Goal: Task Accomplishment & Management: Manage account settings

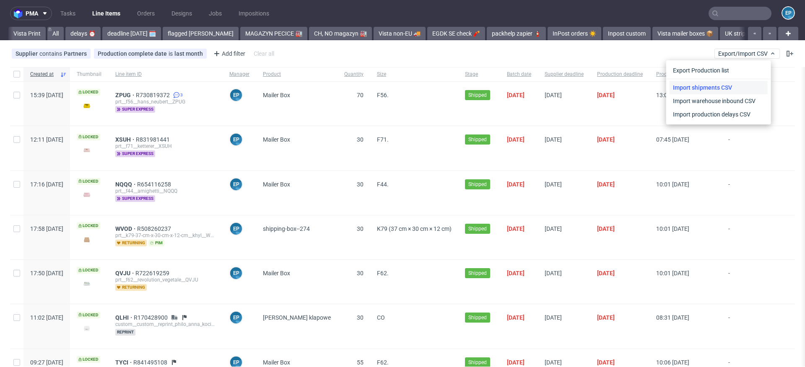
scroll to position [0, 1391]
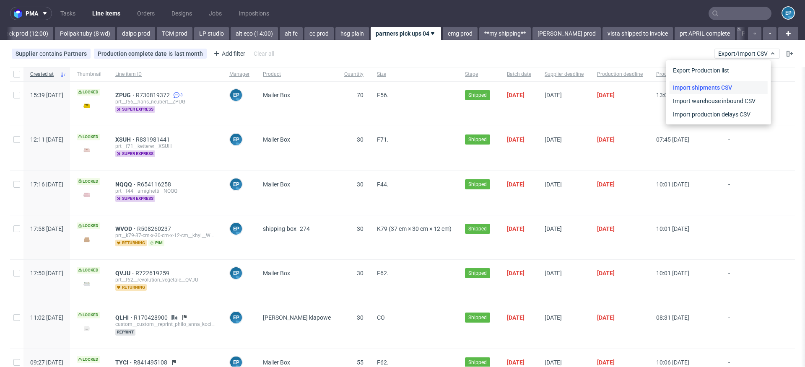
click at [688, 91] on link "Import shipments CSV" at bounding box center [718, 87] width 98 height 13
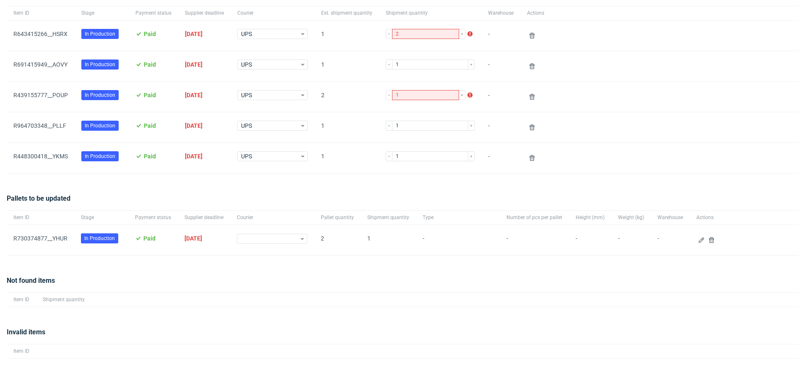
scroll to position [96, 0]
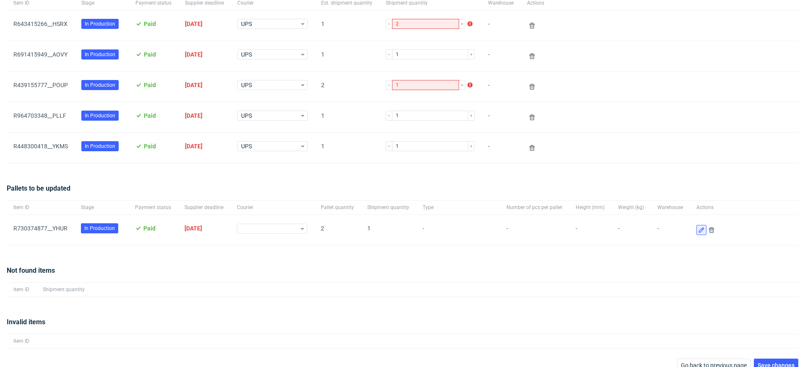
click at [696, 233] on button at bounding box center [701, 230] width 10 height 10
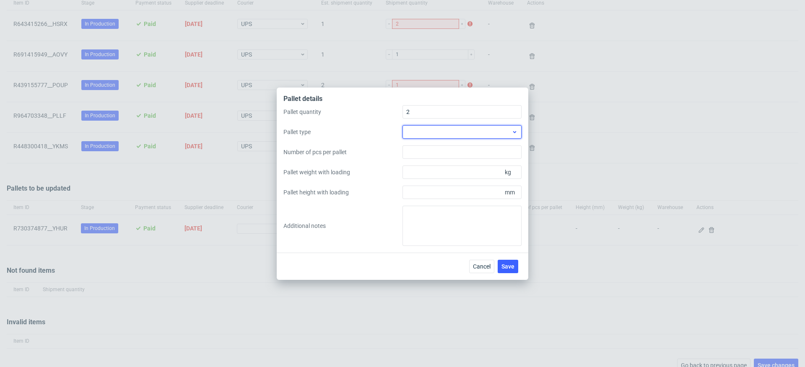
click at [495, 131] on div at bounding box center [461, 131] width 119 height 13
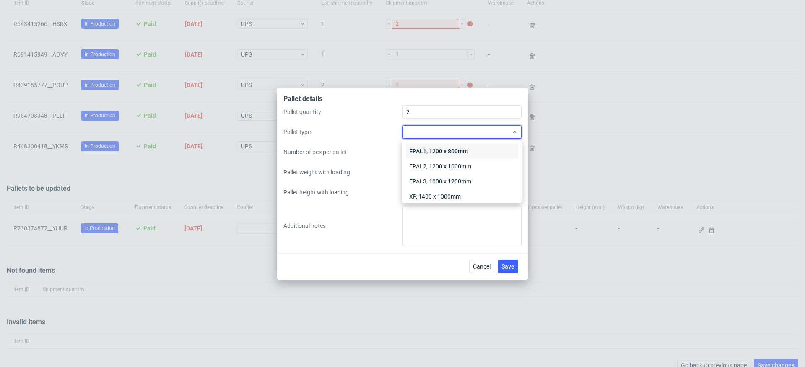
click at [495, 146] on div "EPAL1, 1200 x 800mm" at bounding box center [462, 151] width 112 height 15
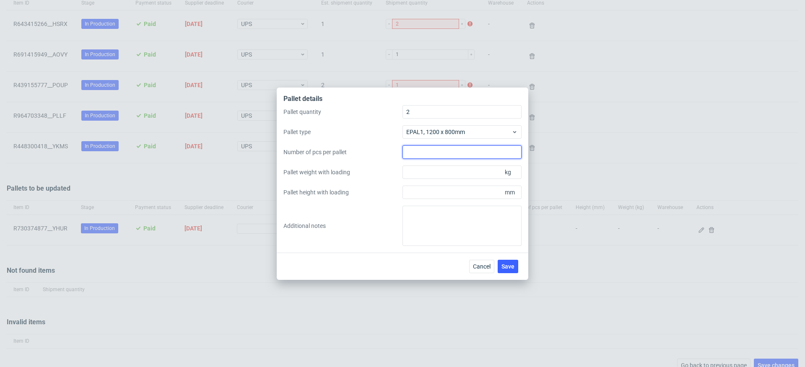
click at [495, 150] on input "Number of pcs per pallet" at bounding box center [461, 151] width 119 height 13
type input "1"
click at [467, 170] on input "Pallet weight with loading" at bounding box center [461, 172] width 119 height 13
type input "150"
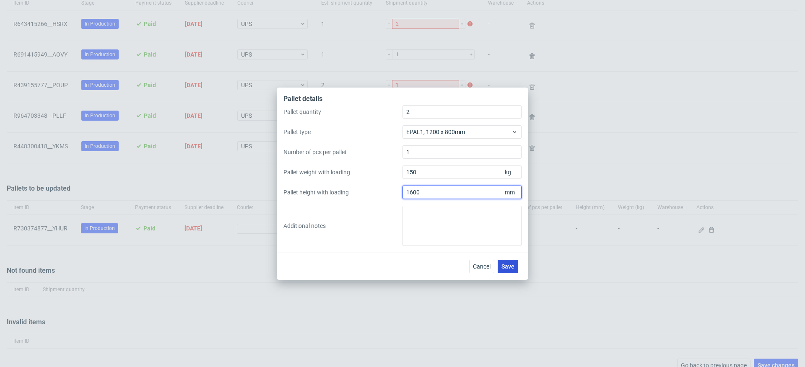
type input "1600"
click at [513, 261] on button "Save" at bounding box center [507, 266] width 21 height 13
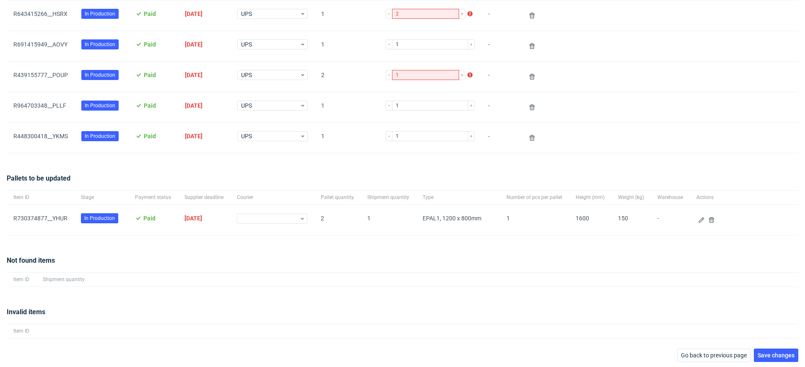
scroll to position [0, 0]
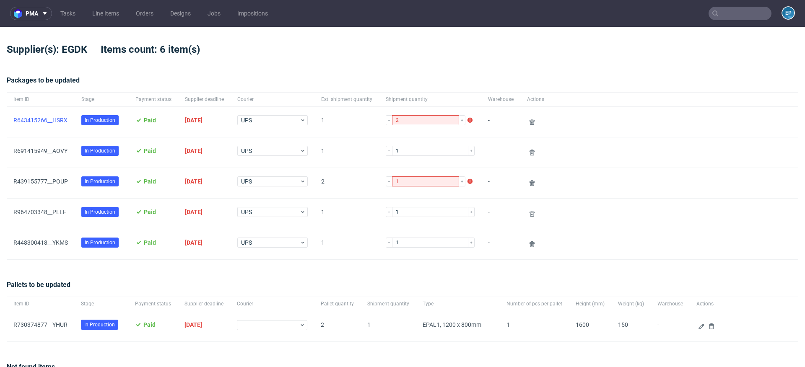
click at [57, 117] on link "R643415266__HSRX" at bounding box center [40, 120] width 54 height 7
click at [55, 157] on span "R691415949__AOVY" at bounding box center [40, 153] width 54 height 10
click at [53, 149] on link "R691415949__AOVY" at bounding box center [40, 151] width 54 height 7
click at [52, 185] on span "R439155777__POUP" at bounding box center [40, 183] width 54 height 10
click at [50, 181] on link "R439155777__POUP" at bounding box center [40, 181] width 54 height 7
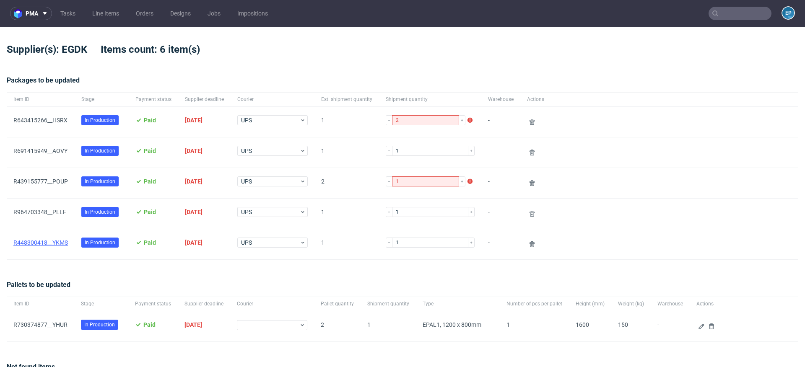
click at [56, 242] on link "R448300418__YKMS" at bounding box center [40, 242] width 54 height 7
click at [52, 211] on link "R964703348__PLLF" at bounding box center [39, 212] width 53 height 7
click at [528, 119] on icon at bounding box center [531, 122] width 7 height 7
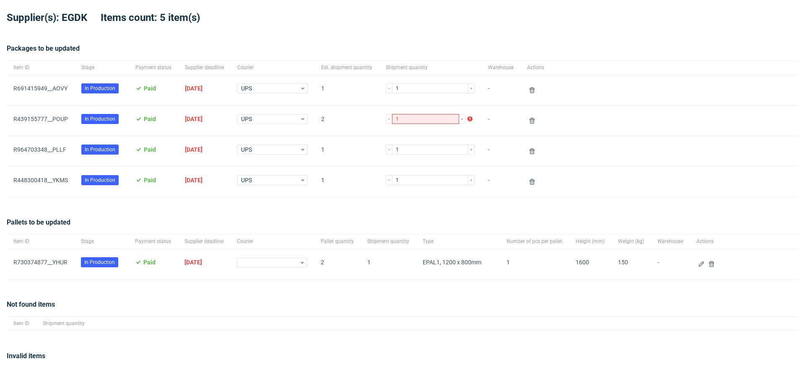
scroll to position [76, 0]
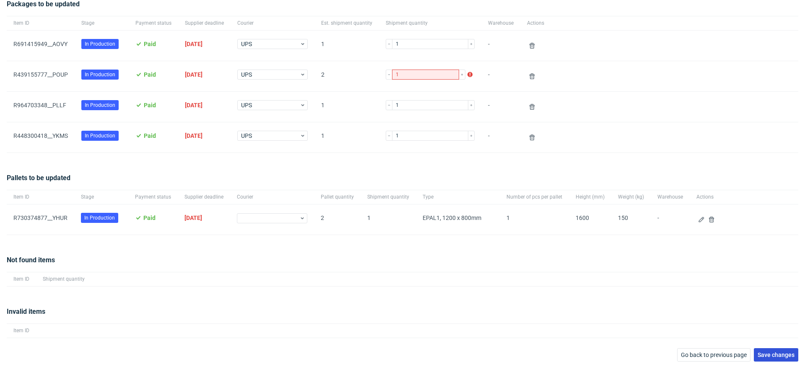
click at [762, 348] on button "Save changes" at bounding box center [775, 354] width 44 height 13
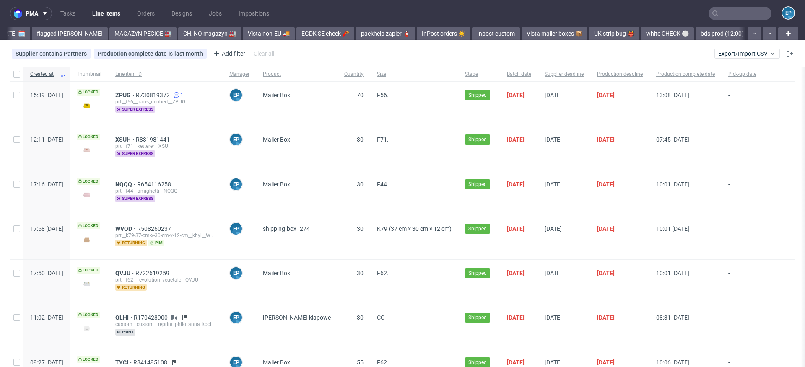
scroll to position [0, 1391]
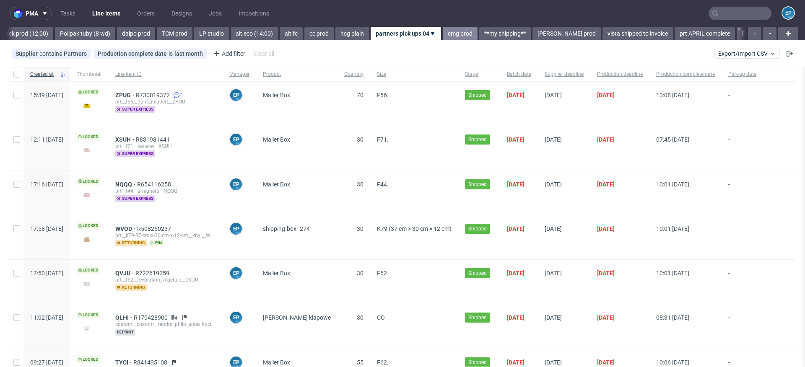
click at [443, 32] on link "cmg prod" at bounding box center [460, 33] width 35 height 13
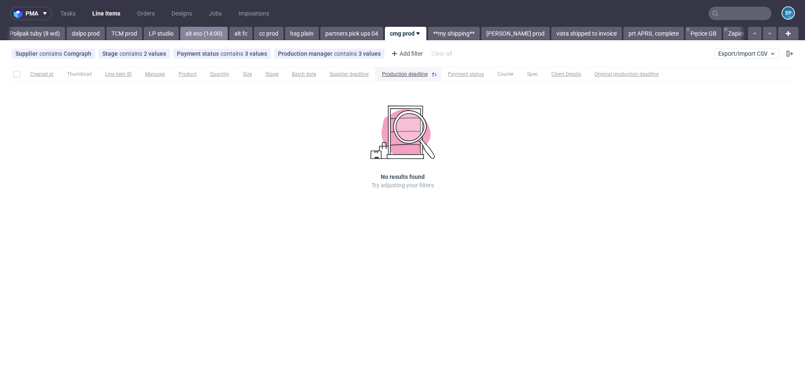
click at [180, 31] on link "alt eco (14:00)" at bounding box center [203, 33] width 47 height 13
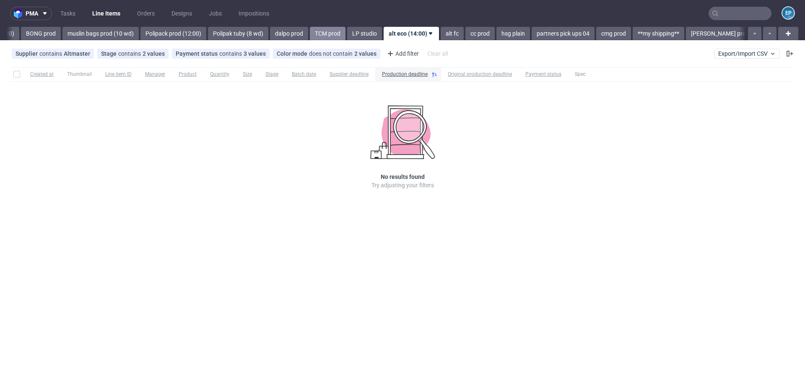
click at [310, 35] on link "TCM prod" at bounding box center [328, 33] width 36 height 13
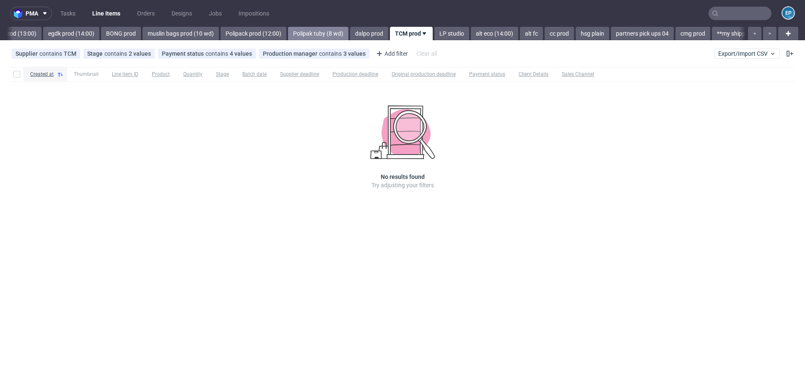
click at [298, 38] on link "Polipak tuby (8 wd)" at bounding box center [318, 33] width 60 height 13
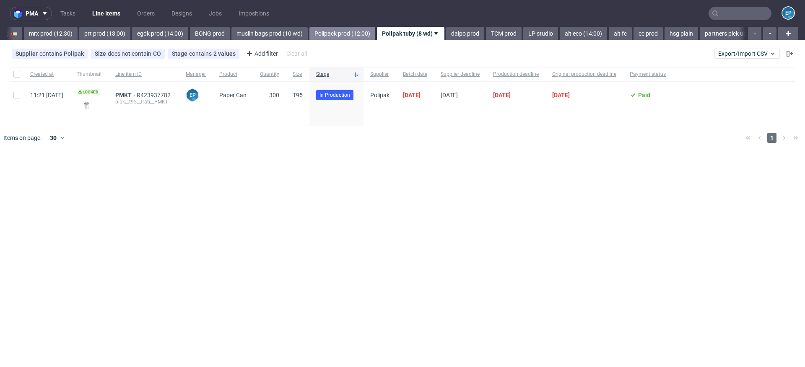
click at [316, 38] on link "Polipack prod (12:00)" at bounding box center [342, 33] width 66 height 13
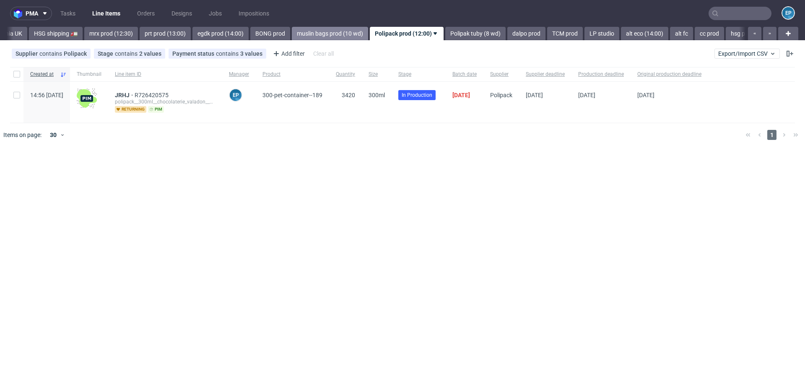
click at [317, 37] on link "muslin bags prod (10 wd)" at bounding box center [330, 33] width 76 height 13
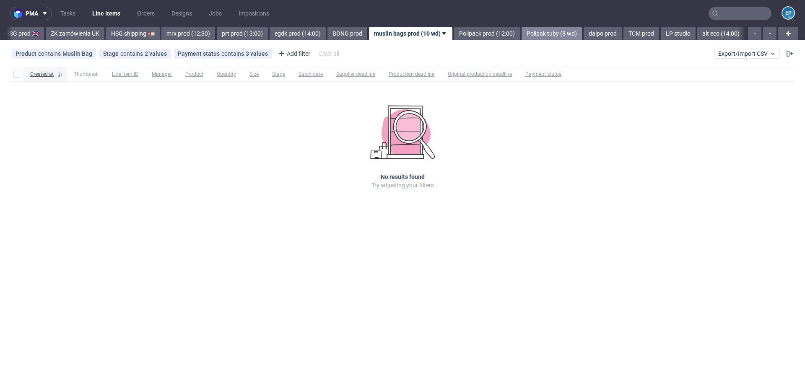
click at [521, 35] on link "Polipak tuby (8 wd)" at bounding box center [551, 33] width 60 height 13
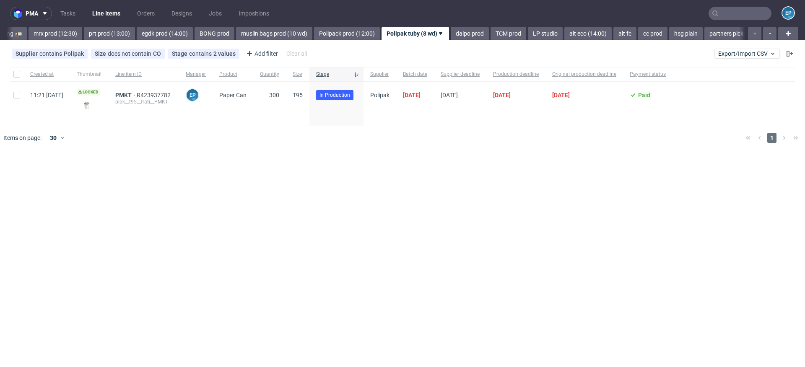
scroll to position [0, 1069]
click at [137, 32] on link "egdk prod (14:00)" at bounding box center [160, 33] width 56 height 13
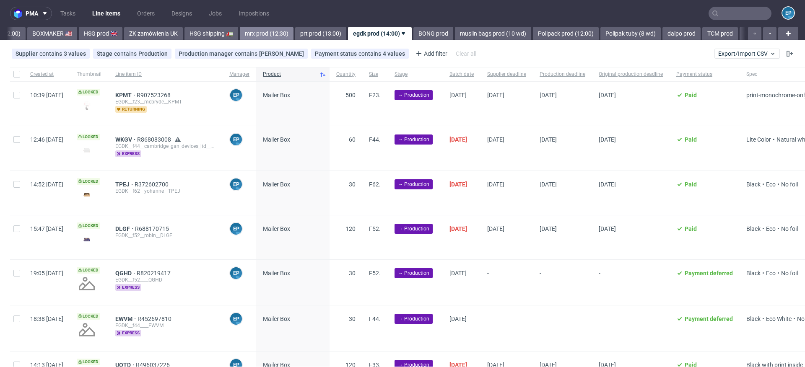
scroll to position [0, 828]
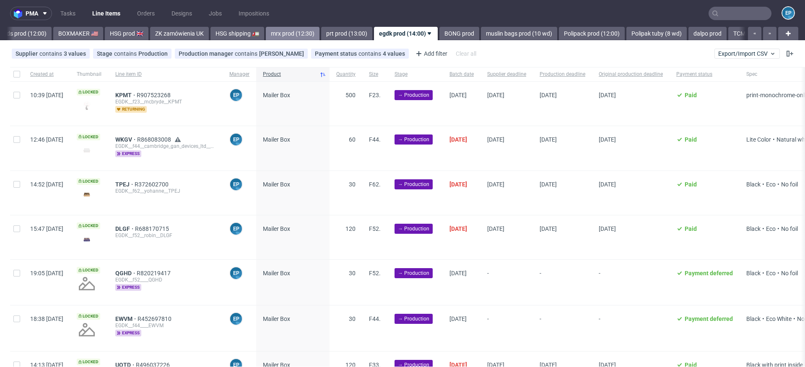
click at [266, 34] on link "mrx prod (12:30)" at bounding box center [293, 33] width 54 height 13
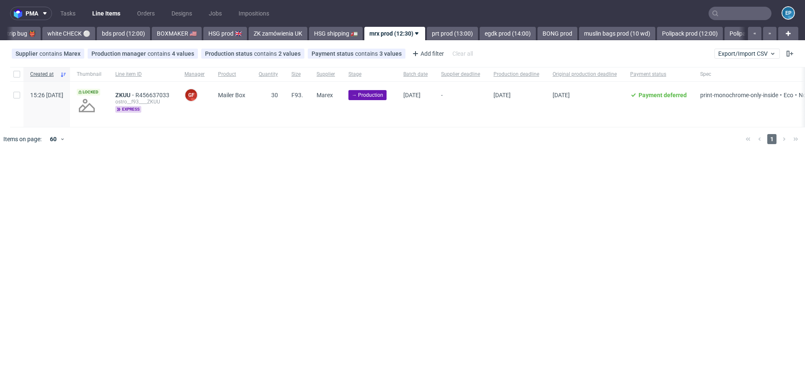
scroll to position [0, 714]
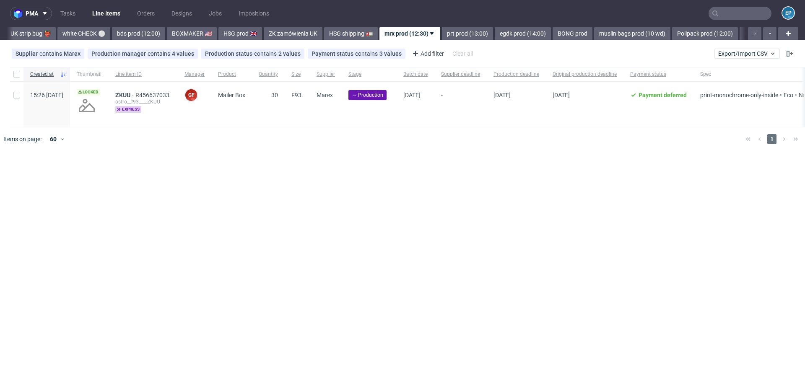
click at [428, 33] on icon at bounding box center [431, 33] width 7 height 7
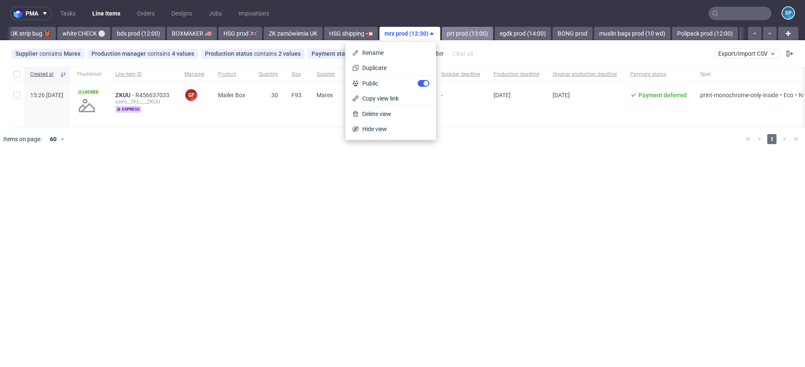
click at [442, 34] on link "prt prod (13:00)" at bounding box center [467, 33] width 51 height 13
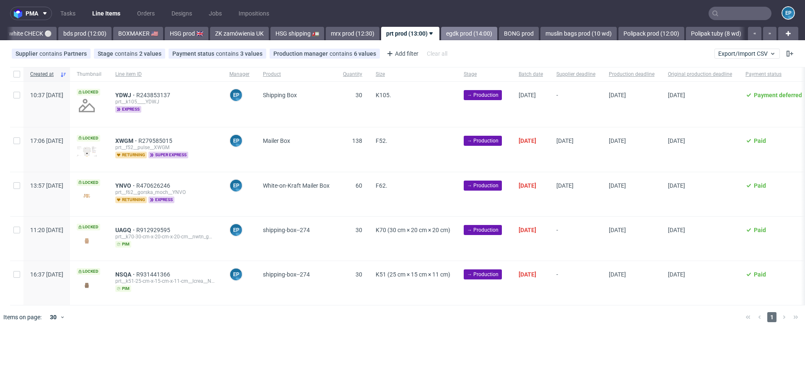
click at [441, 34] on link "egdk prod (14:00)" at bounding box center [469, 33] width 56 height 13
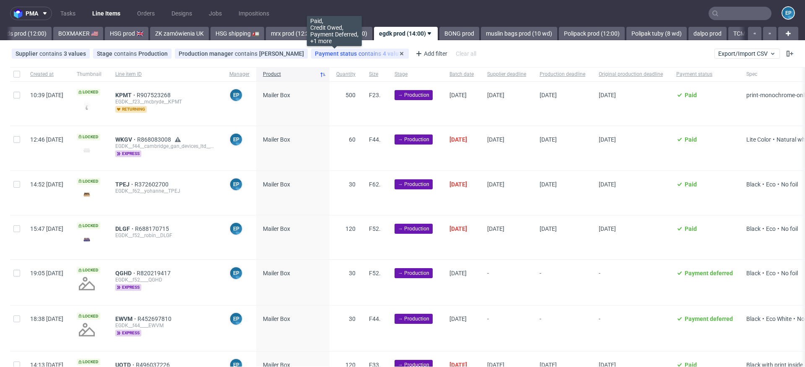
click at [339, 55] on div "Payment status contains 4 values" at bounding box center [360, 53] width 90 height 7
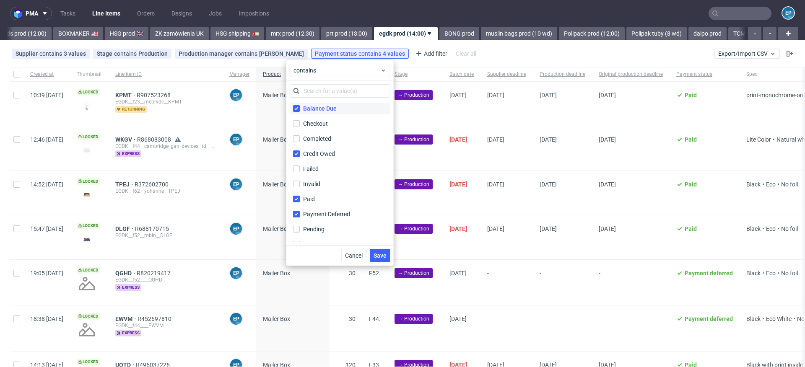
click at [327, 111] on div "Balance Due" at bounding box center [320, 108] width 34 height 8
click at [300, 111] on input "Balance Due" at bounding box center [296, 108] width 7 height 7
checkbox input "false"
click at [383, 253] on span "Save" at bounding box center [379, 256] width 13 height 6
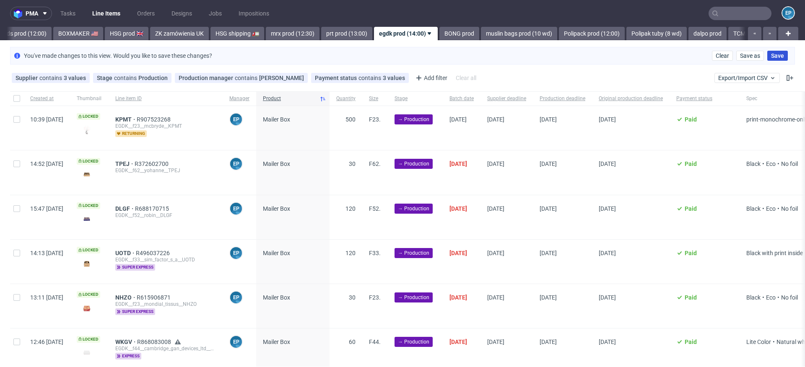
click at [772, 55] on span "Save" at bounding box center [777, 56] width 13 height 6
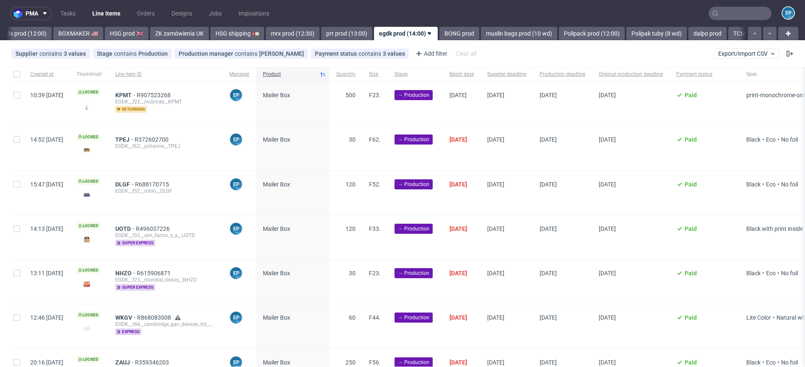
scroll to position [545, 0]
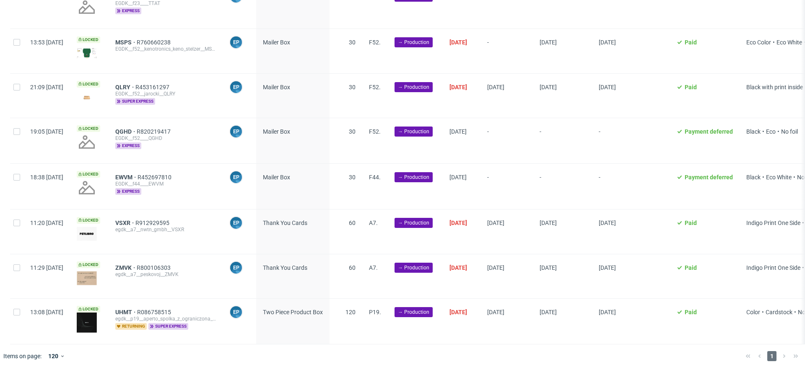
click at [20, 132] on div at bounding box center [16, 140] width 13 height 45
checkbox input "true"
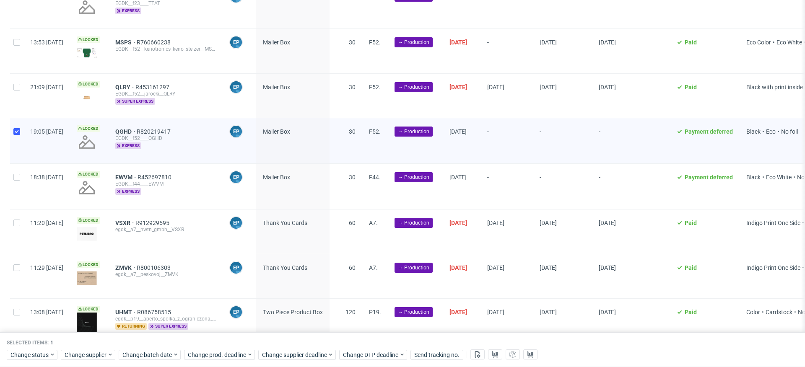
click at [18, 185] on div at bounding box center [16, 186] width 13 height 45
checkbox input "true"
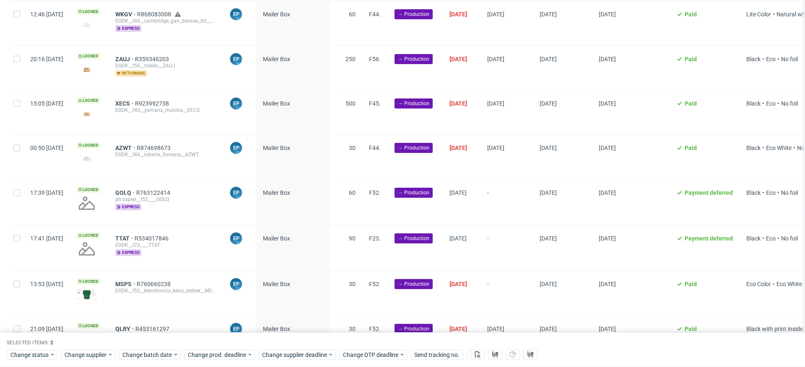
scroll to position [302, 0]
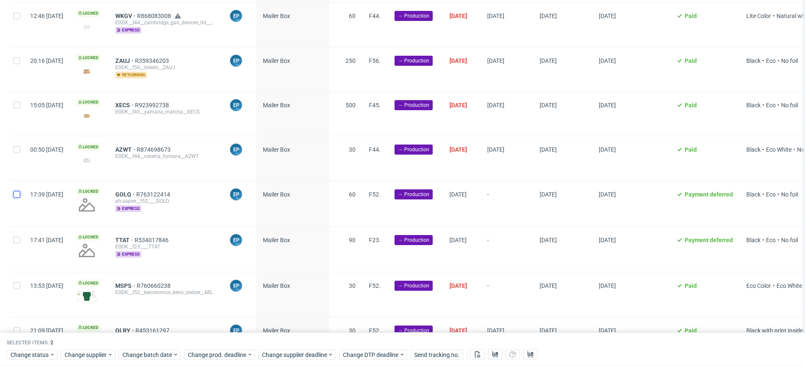
click at [16, 194] on input "checkbox" at bounding box center [16, 194] width 7 height 7
checkbox input "true"
click at [16, 233] on div at bounding box center [16, 249] width 13 height 45
checkbox input "true"
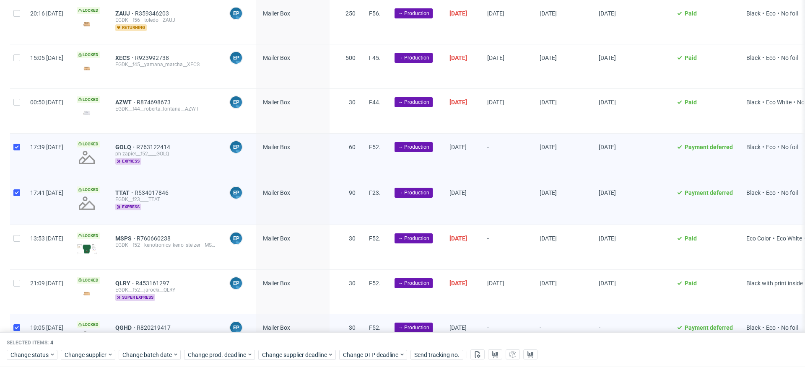
scroll to position [350, 0]
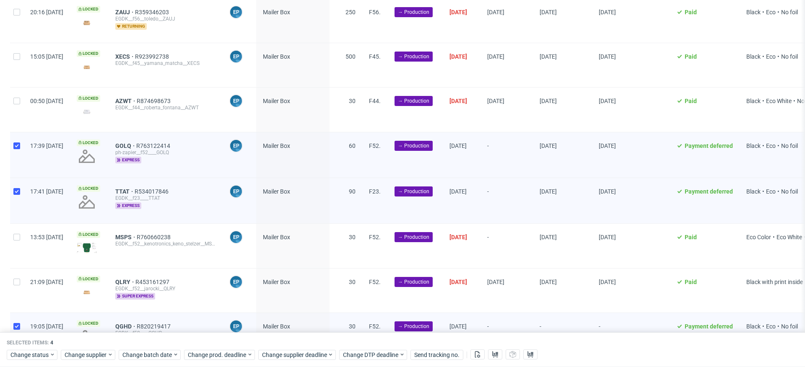
click at [14, 247] on div at bounding box center [16, 246] width 13 height 44
checkbox input "true"
click at [290, 281] on span "Mailer Box" at bounding box center [276, 282] width 27 height 7
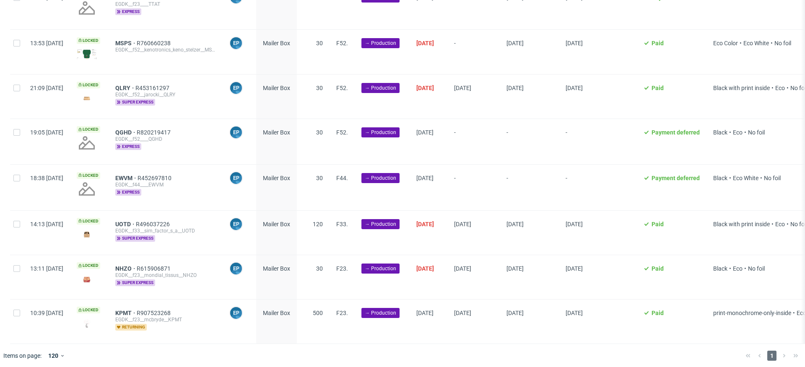
scroll to position [427, 0]
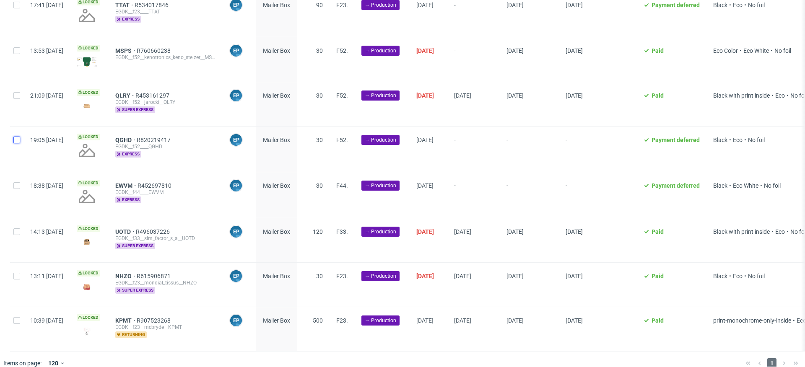
click at [17, 138] on input "checkbox" at bounding box center [16, 140] width 7 height 7
checkbox input "true"
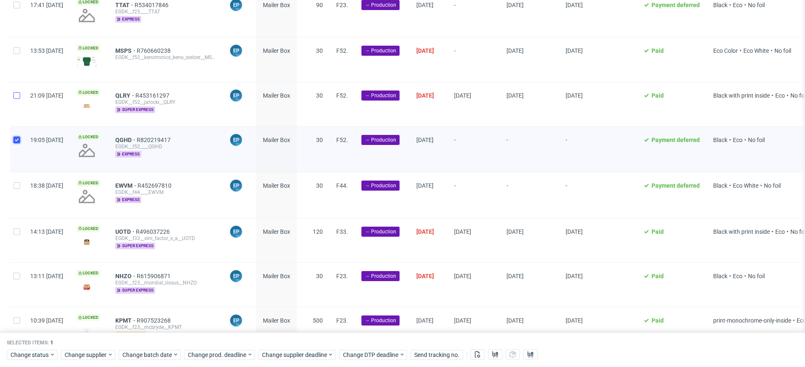
scroll to position [403, 0]
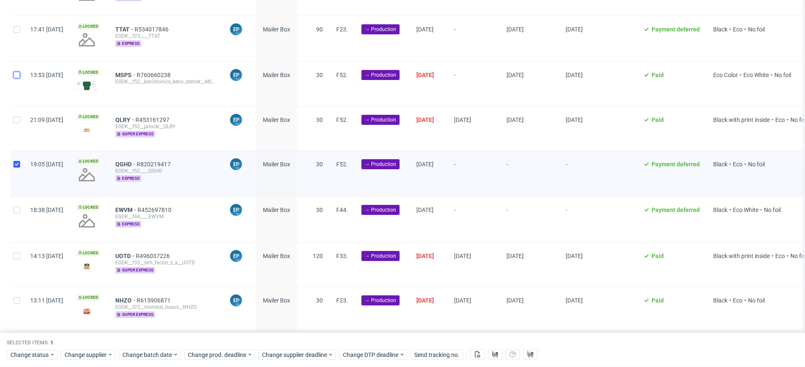
click at [17, 72] on input "checkbox" at bounding box center [16, 75] width 7 height 7
checkbox input "true"
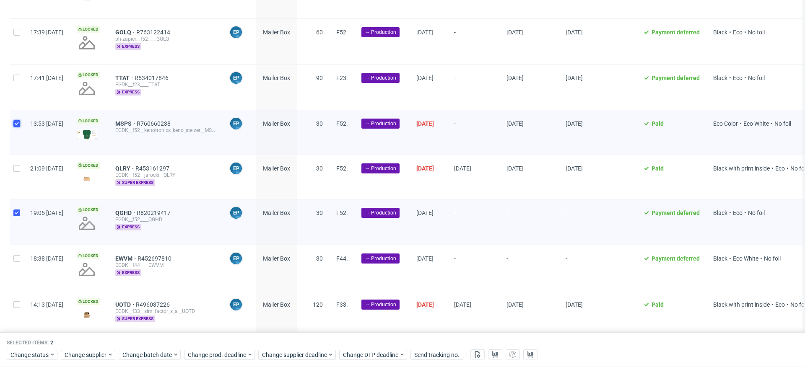
scroll to position [346, 0]
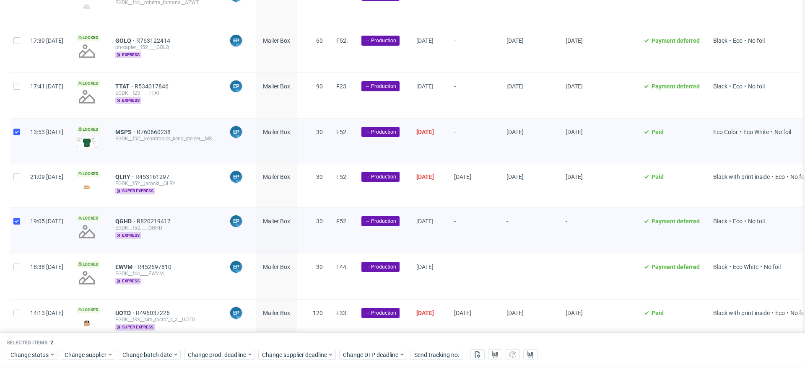
click at [17, 78] on div at bounding box center [16, 95] width 13 height 45
checkbox input "true"
click at [17, 50] on div at bounding box center [16, 49] width 13 height 45
checkbox input "true"
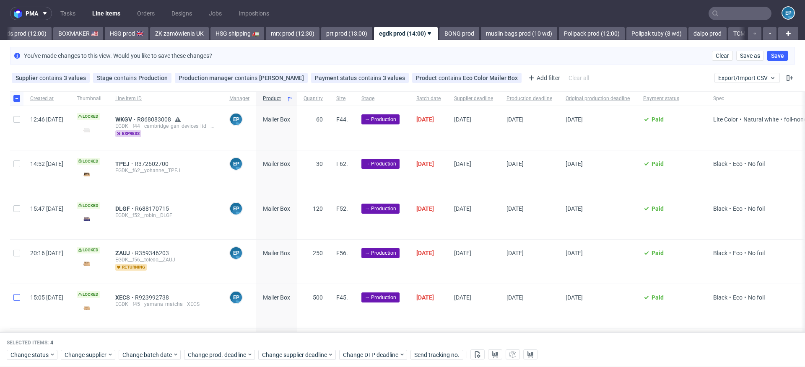
scroll to position [469, 0]
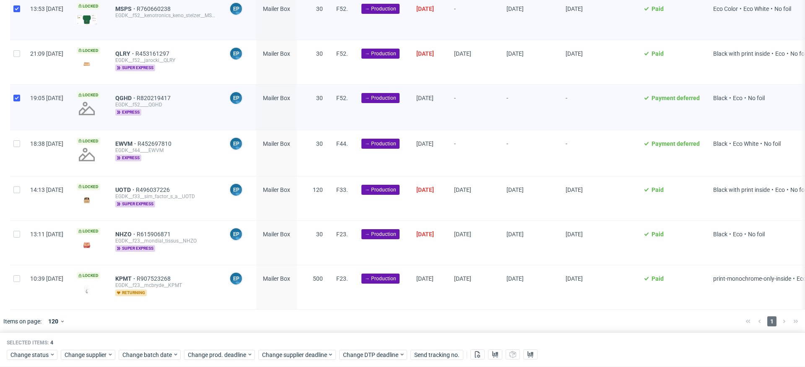
click at [20, 148] on div at bounding box center [16, 152] width 13 height 45
checkbox input "true"
click at [18, 279] on div at bounding box center [16, 287] width 13 height 44
checkbox input "true"
click at [164, 353] on span "Change batch date" at bounding box center [147, 355] width 50 height 8
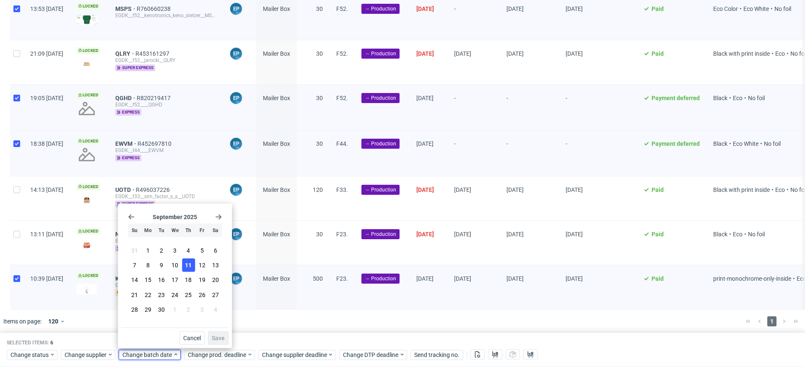
click at [187, 269] on button "11" at bounding box center [188, 265] width 13 height 13
click at [228, 340] on button "Save" at bounding box center [218, 337] width 21 height 13
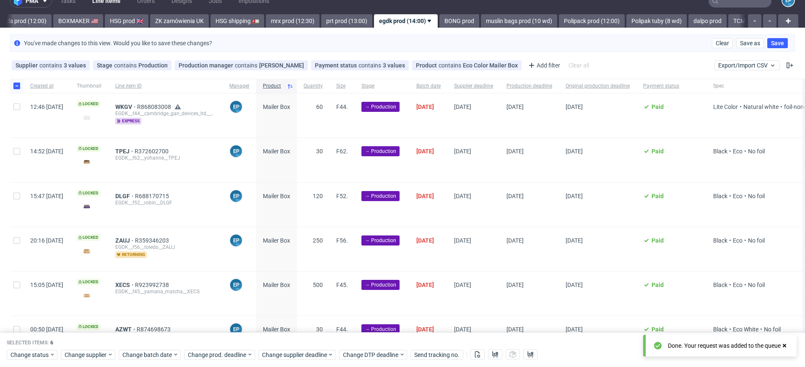
scroll to position [15, 0]
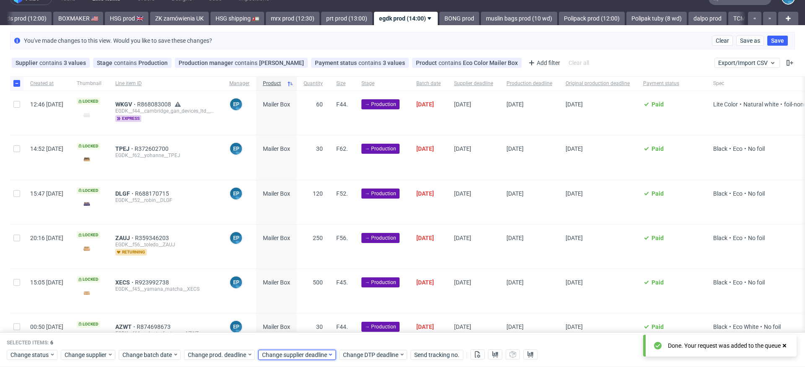
click at [318, 354] on span "Change supplier deadline" at bounding box center [294, 355] width 65 height 8
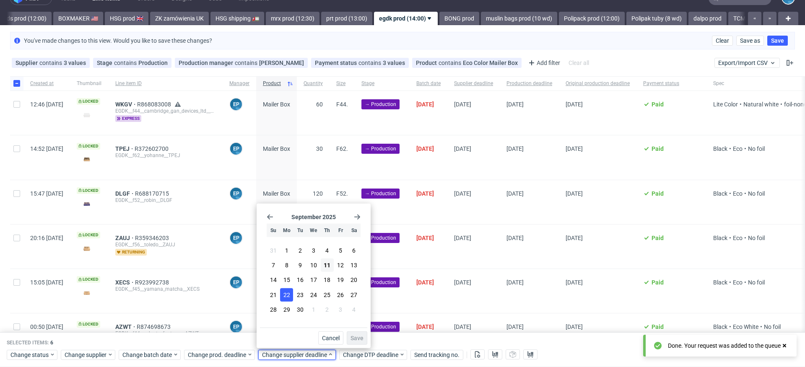
click at [289, 295] on span "22" at bounding box center [286, 294] width 7 height 8
click at [361, 335] on span "Save" at bounding box center [356, 338] width 13 height 6
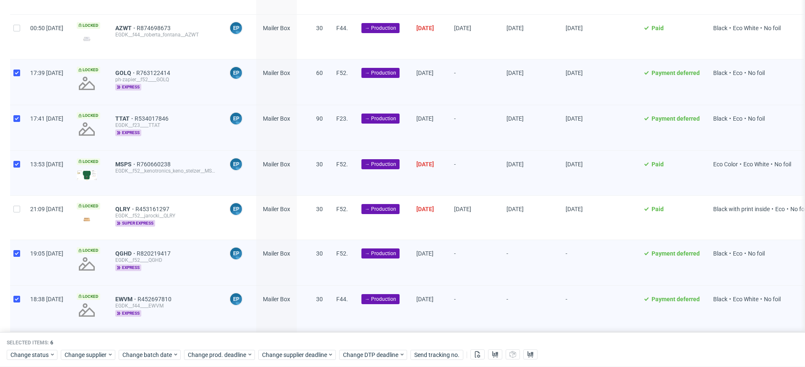
scroll to position [0, 0]
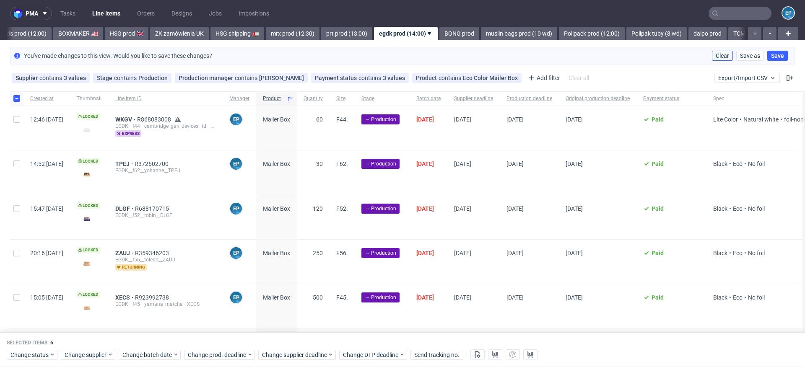
click at [715, 58] on span "Clear" at bounding box center [721, 56] width 13 height 6
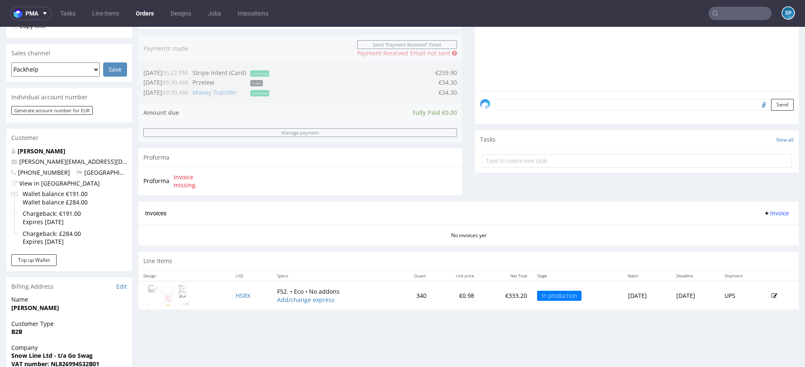
scroll to position [198, 0]
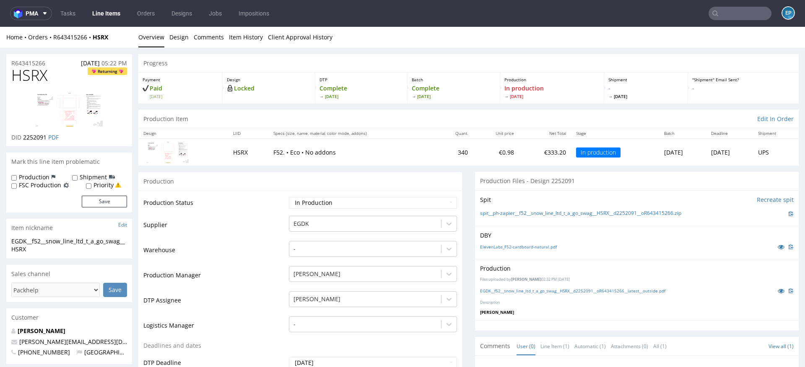
click at [85, 174] on label "Shipment" at bounding box center [93, 177] width 27 height 8
click at [78, 175] on input "Shipment" at bounding box center [74, 178] width 5 height 7
checkbox input "true"
click at [91, 203] on button "Save" at bounding box center [104, 202] width 45 height 12
click at [105, 13] on link "Line Items" at bounding box center [106, 13] width 38 height 13
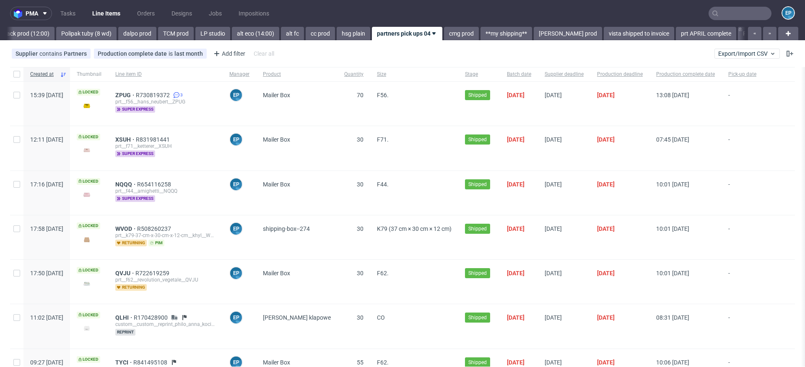
scroll to position [0, 1391]
click at [194, 36] on link "LP studio" at bounding box center [211, 33] width 35 height 13
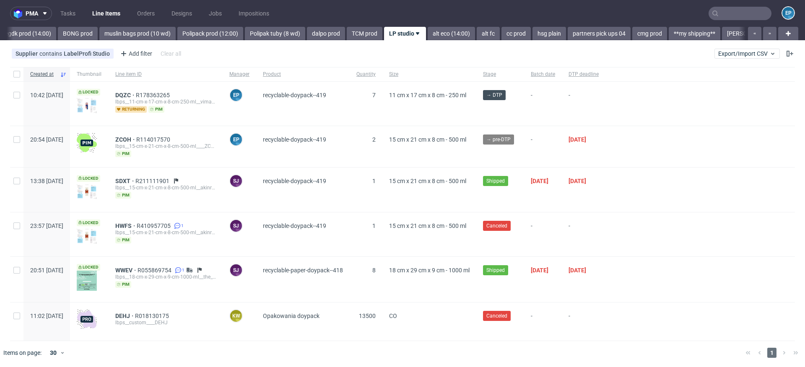
scroll to position [0, 1195]
click at [64, 34] on link "BONG prod" at bounding box center [84, 33] width 40 height 13
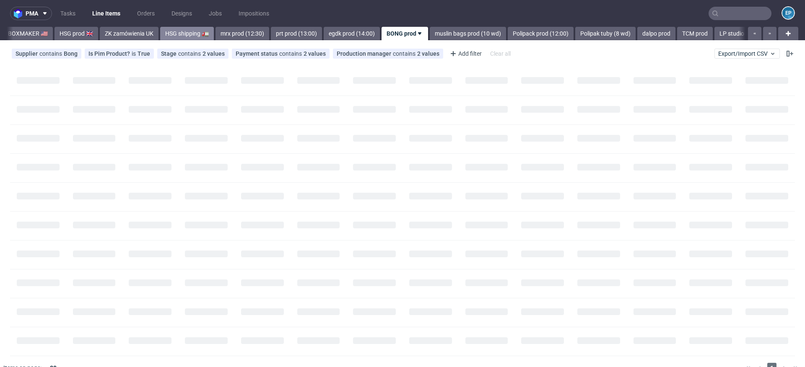
scroll to position [0, 872]
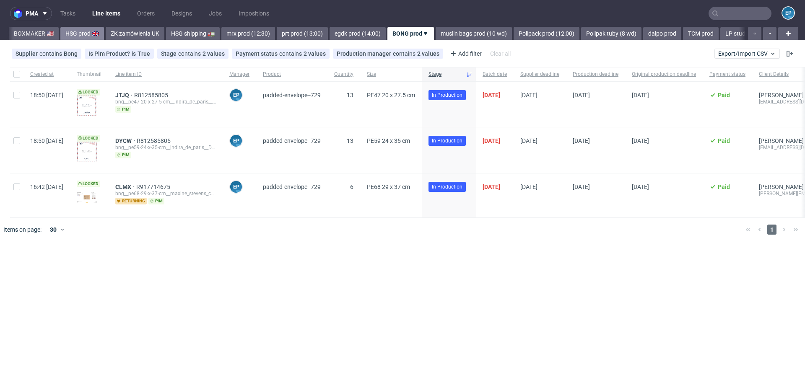
click at [60, 33] on link "HSG prod 🇬🇧" at bounding box center [82, 33] width 44 height 13
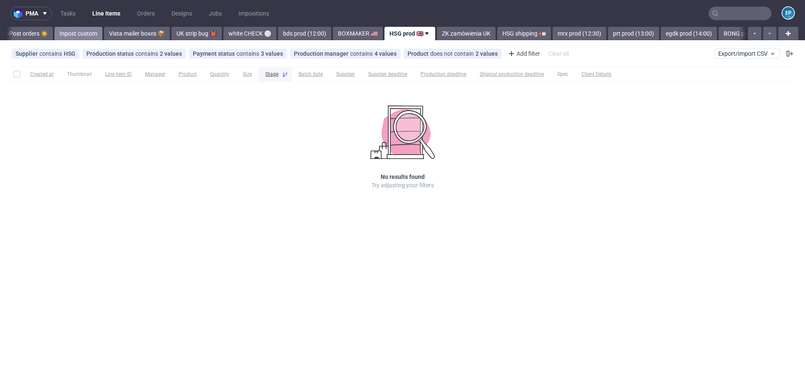
click at [54, 36] on link "Inpost custom" at bounding box center [78, 33] width 48 height 13
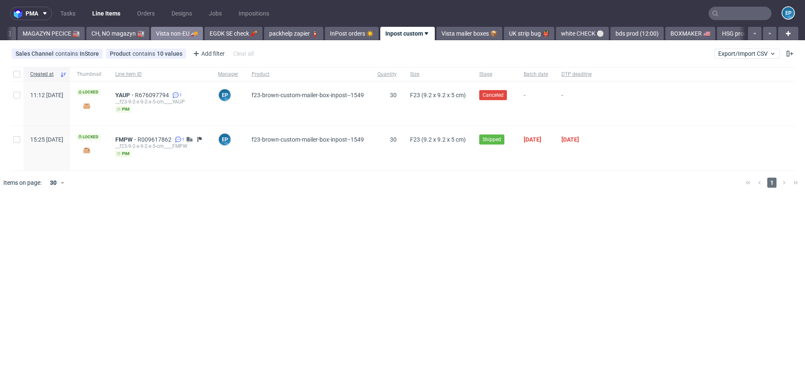
click at [156, 39] on link "Vista non-EU 🚚" at bounding box center [177, 33] width 52 height 13
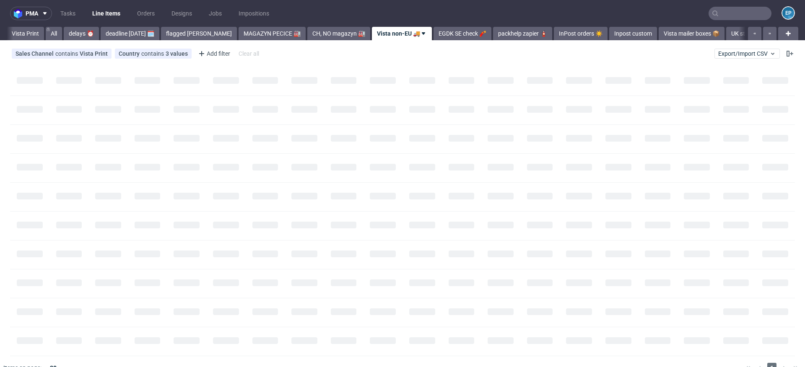
scroll to position [0, 1]
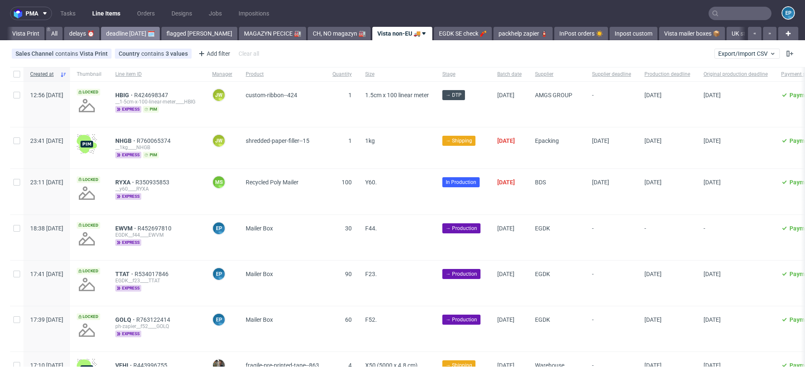
click at [142, 35] on link "deadline [DATE] 🗓️" at bounding box center [130, 33] width 59 height 13
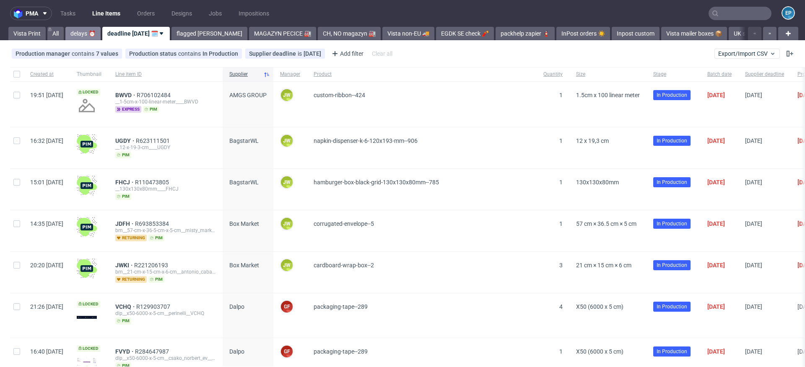
click at [86, 34] on link "delays ⏰" at bounding box center [82, 33] width 35 height 13
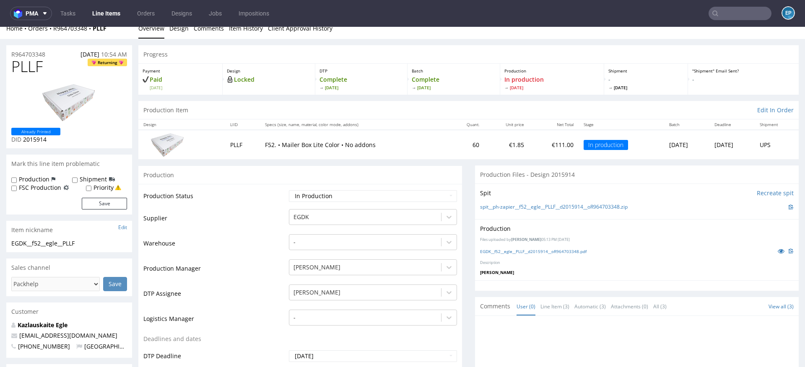
scroll to position [10, 0]
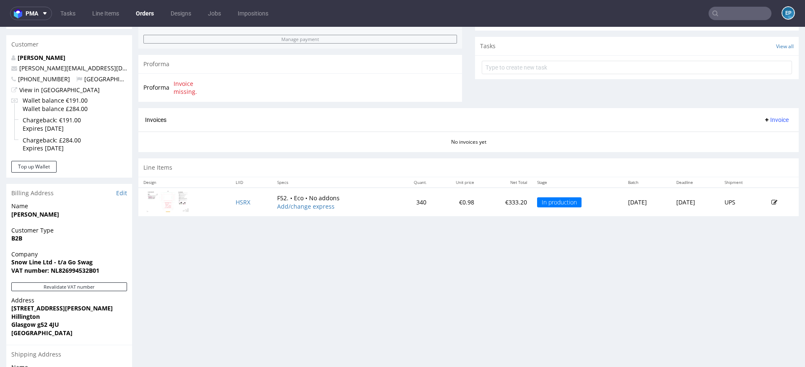
scroll to position [388, 0]
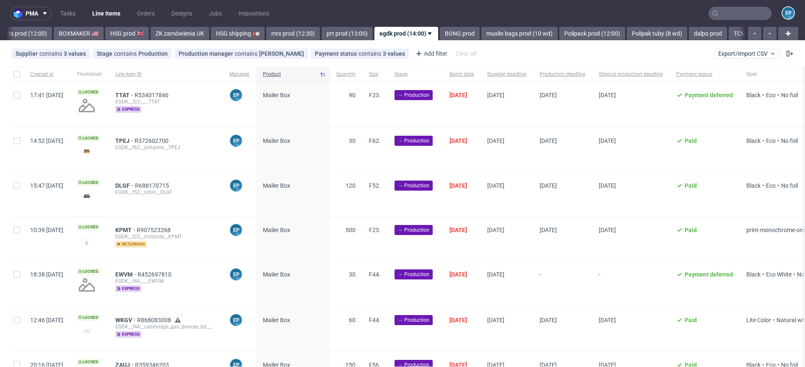
scroll to position [0, 828]
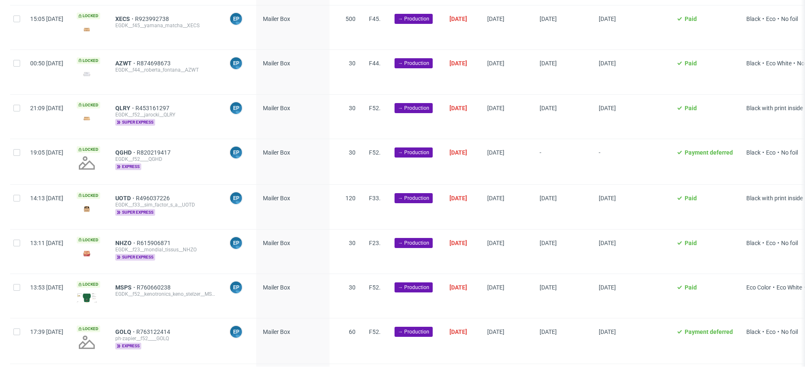
scroll to position [387, 0]
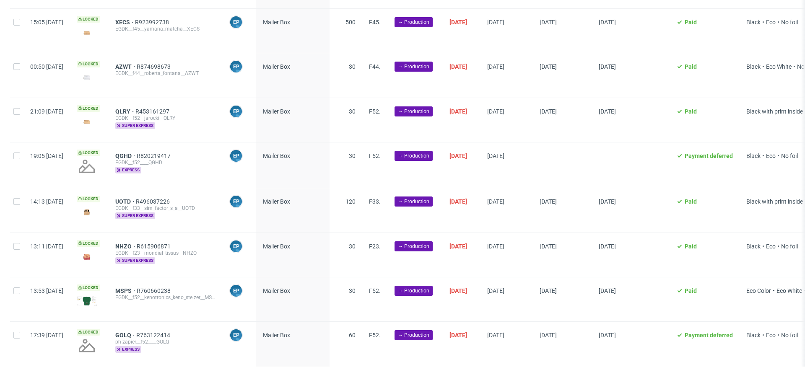
click at [18, 159] on div at bounding box center [16, 164] width 13 height 45
checkbox input "true"
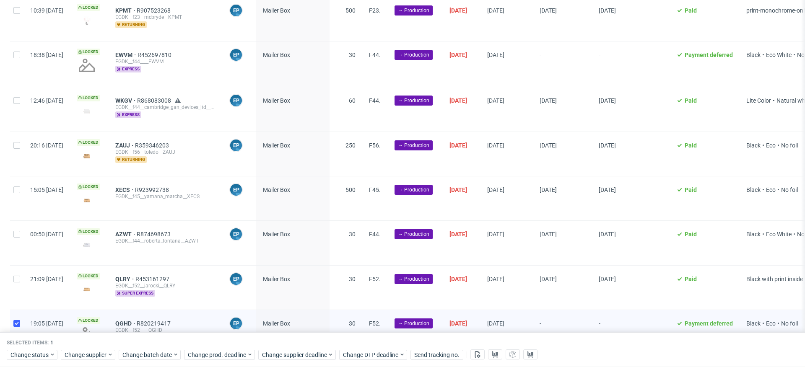
scroll to position [210, 0]
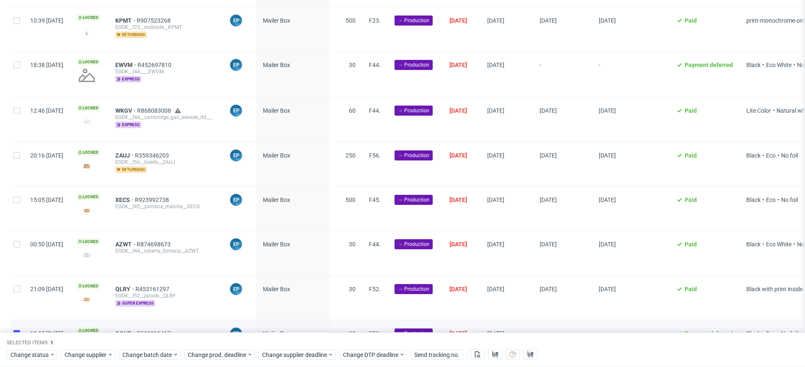
click at [16, 68] on div at bounding box center [16, 74] width 13 height 45
checkbox input "true"
click at [210, 357] on span "Change prod. deadline" at bounding box center [217, 355] width 59 height 8
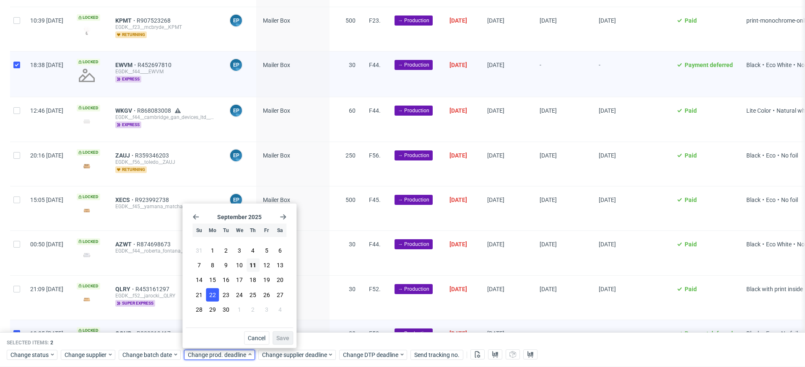
click at [213, 295] on span "22" at bounding box center [212, 294] width 7 height 8
click at [287, 334] on button "Save" at bounding box center [282, 337] width 21 height 13
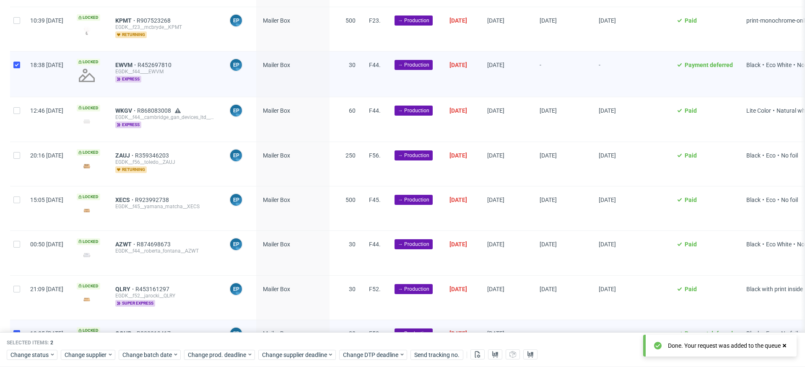
scroll to position [579, 0]
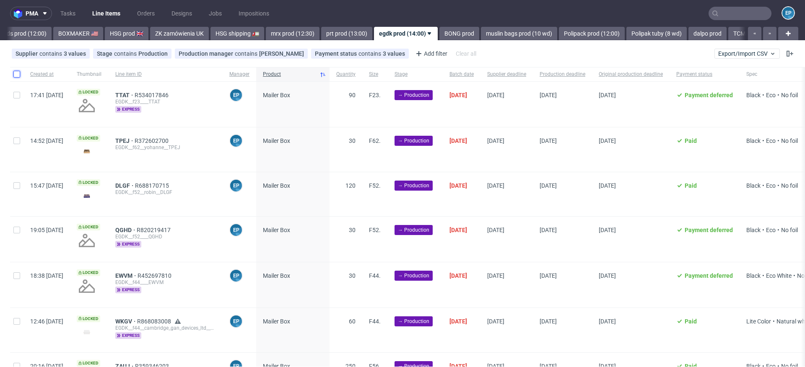
click at [17, 71] on input "checkbox" at bounding box center [16, 74] width 7 height 7
checkbox input "true"
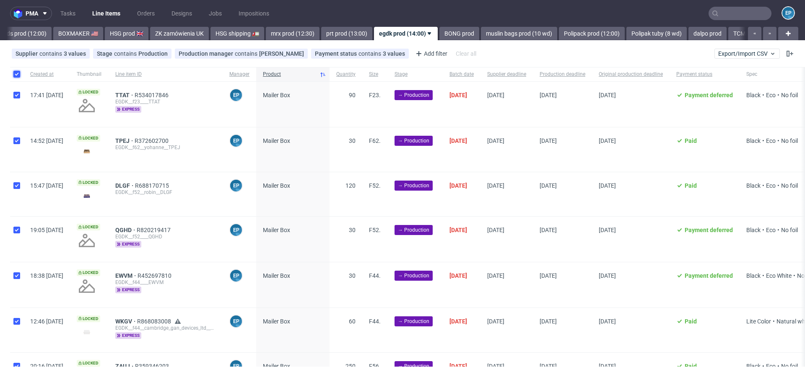
checkbox input "true"
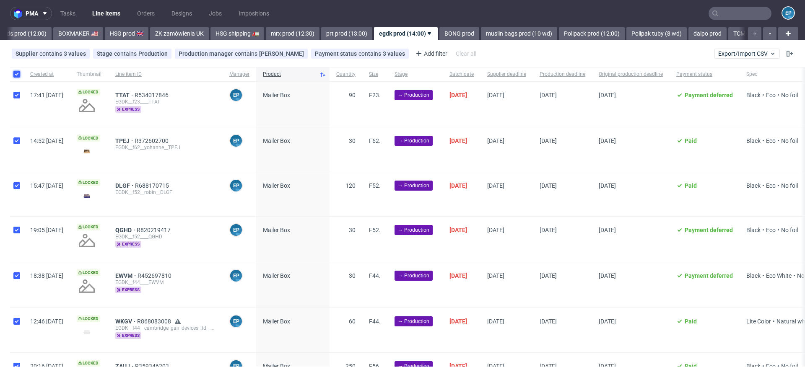
checkbox input "true"
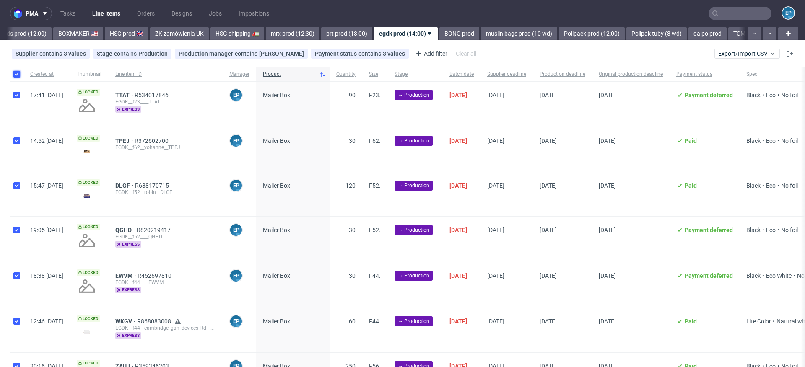
checkbox input "true"
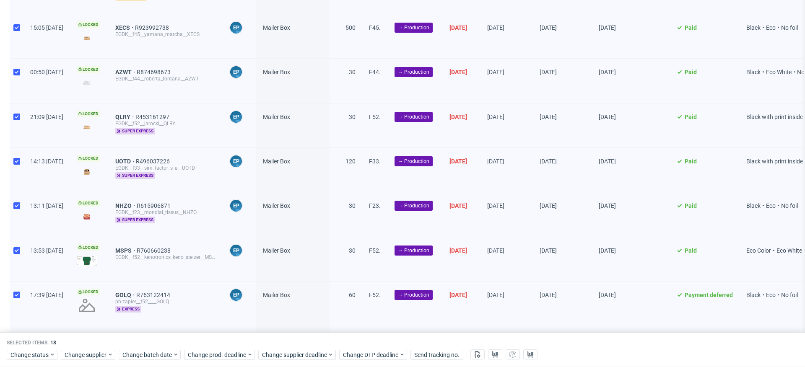
scroll to position [579, 0]
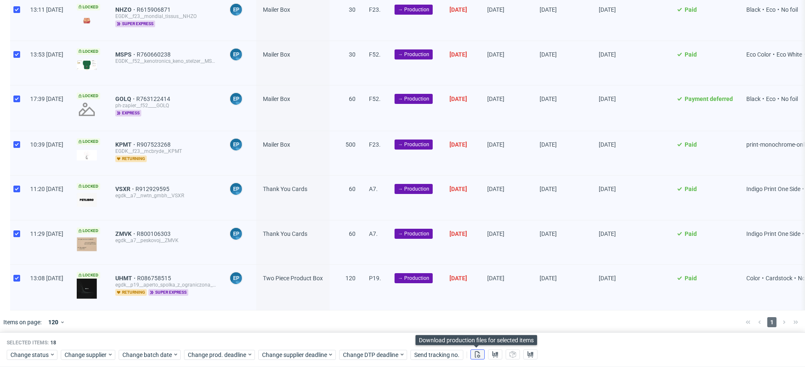
click at [476, 355] on use at bounding box center [477, 354] width 5 height 7
click at [492, 356] on use at bounding box center [495, 354] width 6 height 7
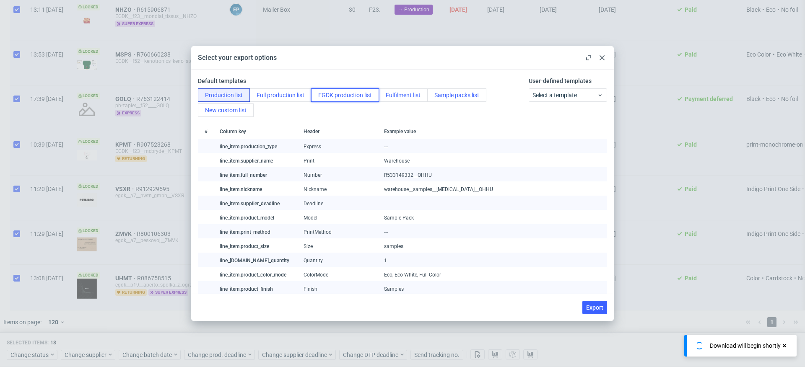
click at [349, 101] on button "EGDK production list" at bounding box center [345, 94] width 68 height 13
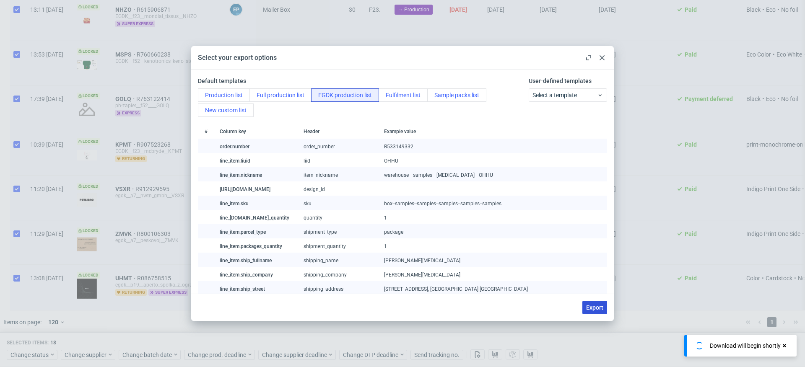
click at [594, 307] on span "Export" at bounding box center [594, 308] width 17 height 6
checkbox input "false"
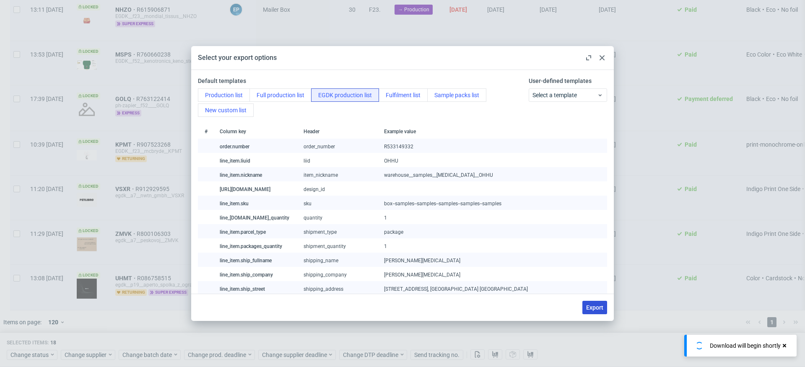
checkbox input "false"
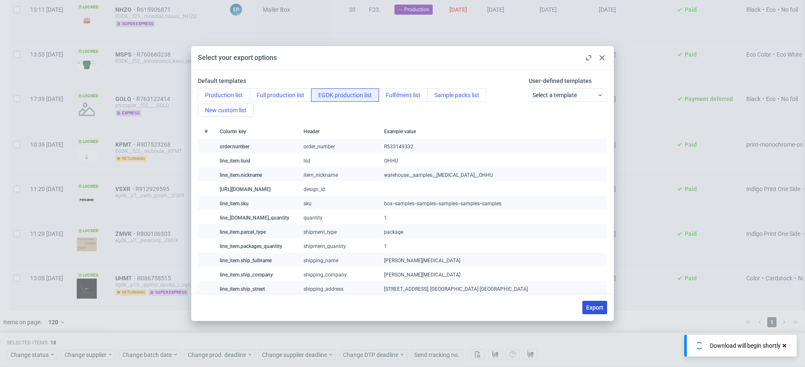
checkbox input "false"
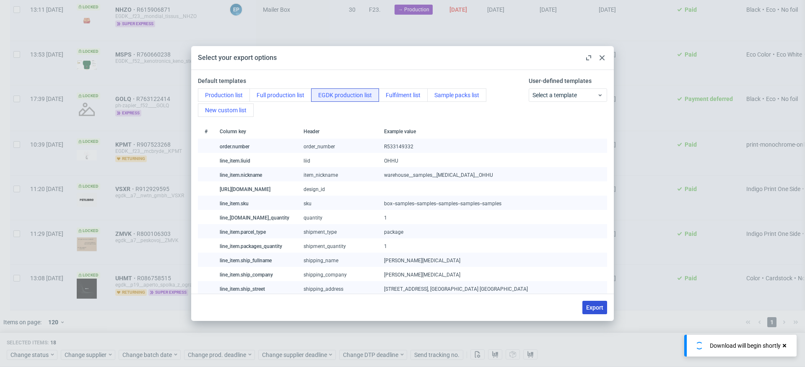
checkbox input "false"
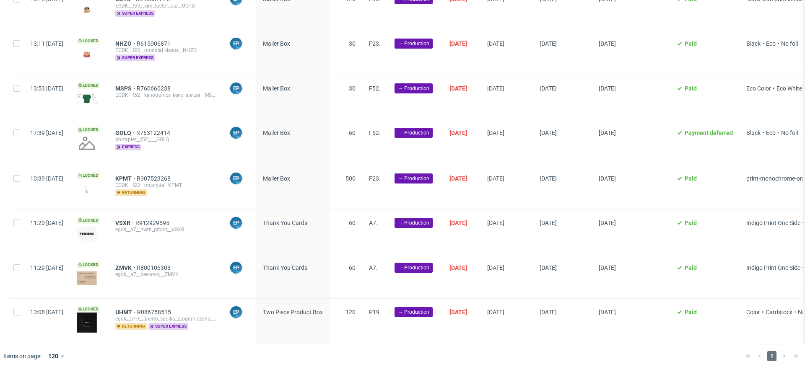
scroll to position [0, 0]
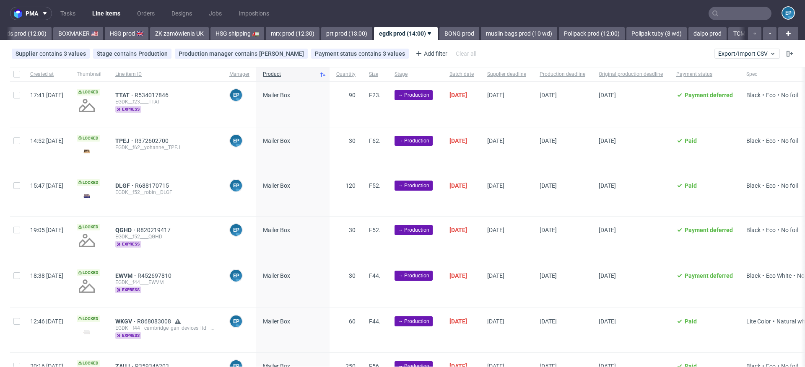
click at [10, 75] on div at bounding box center [16, 74] width 13 height 14
checkbox input "true"
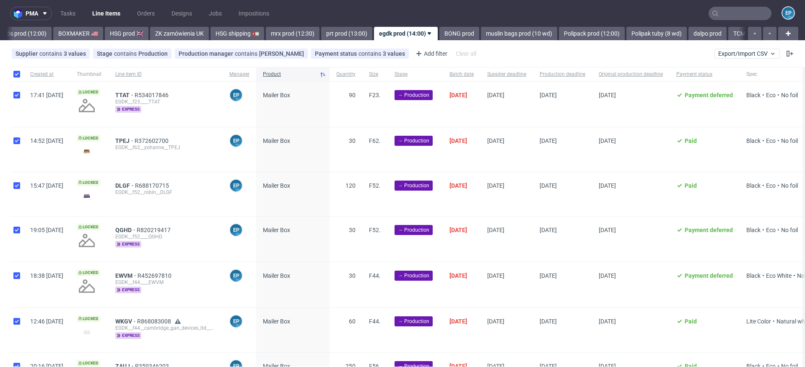
checkbox input "true"
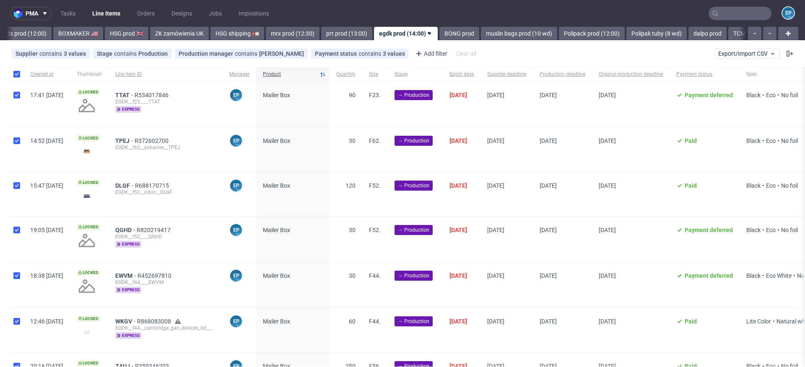
checkbox input "true"
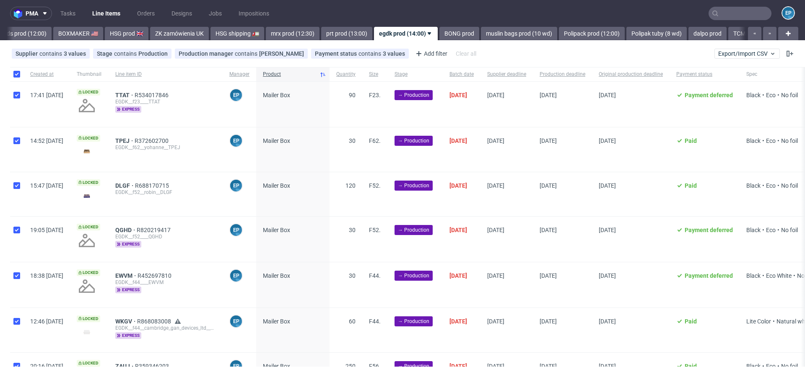
checkbox input "true"
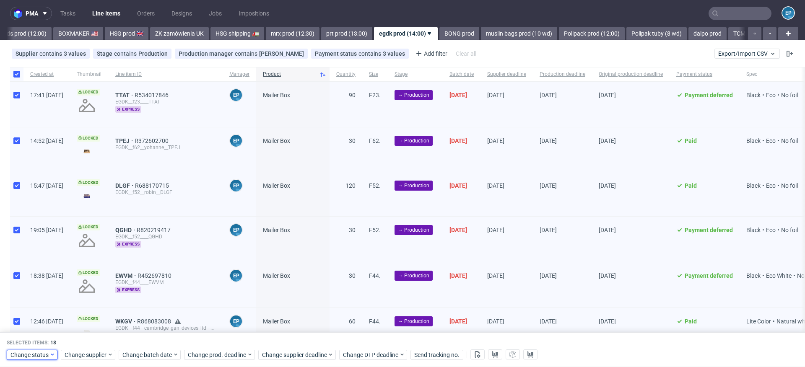
click at [45, 352] on span "Change status" at bounding box center [29, 355] width 39 height 8
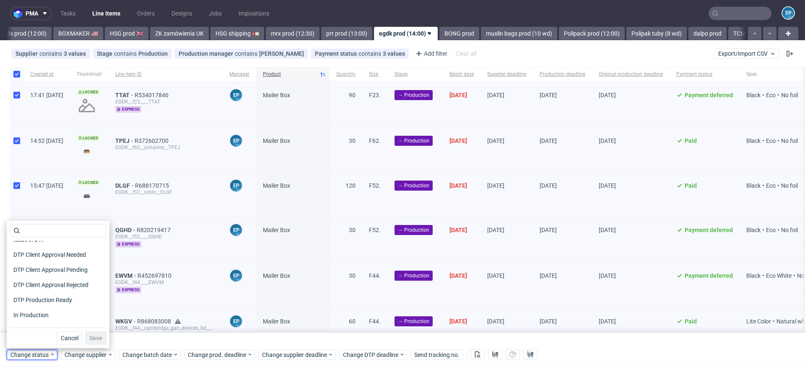
scroll to position [54, 0]
click at [44, 311] on span "In Production" at bounding box center [31, 315] width 42 height 12
click at [89, 336] on span "Save" at bounding box center [95, 338] width 13 height 6
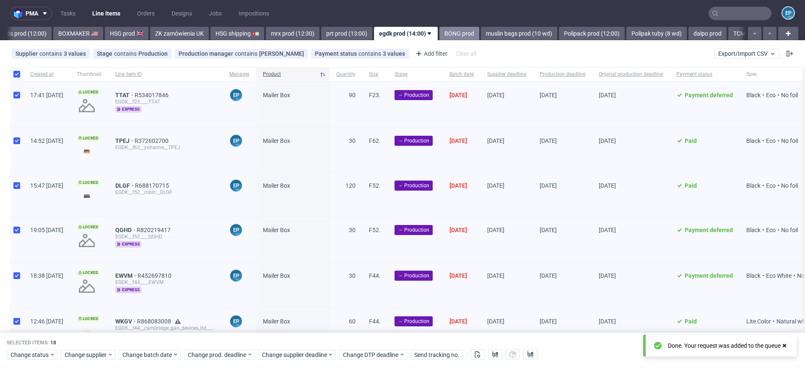
click at [439, 36] on link "BONG prod" at bounding box center [459, 33] width 40 height 13
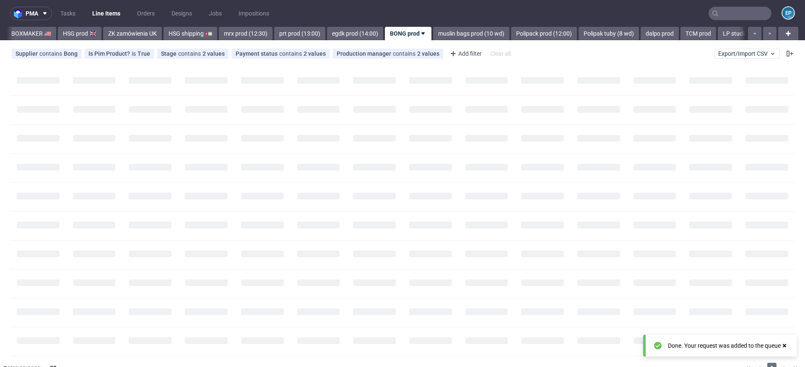
scroll to position [0, 872]
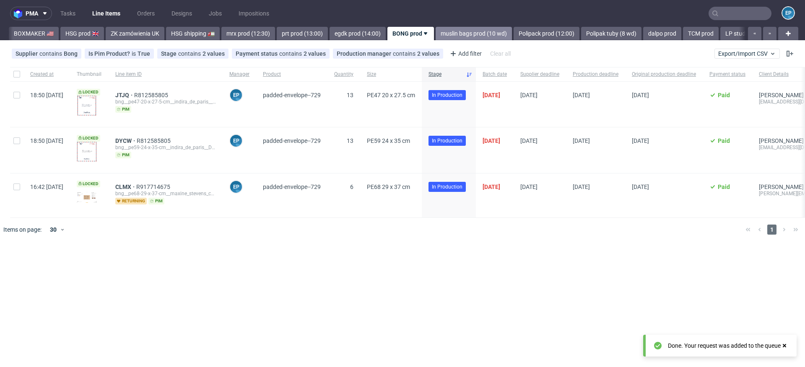
click at [435, 36] on link "muslin bags prod (10 wd)" at bounding box center [473, 33] width 76 height 13
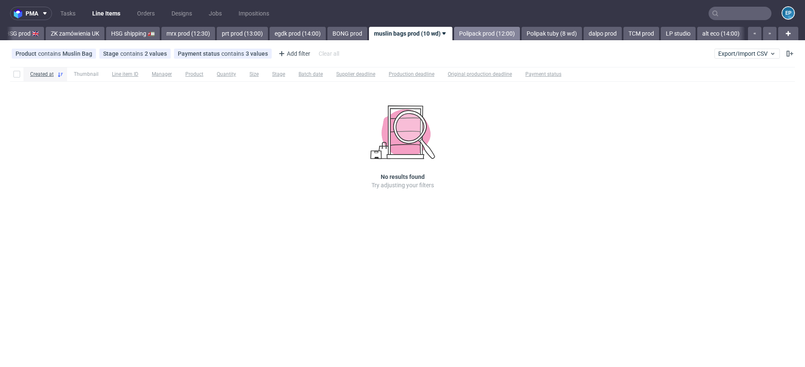
click at [458, 34] on link "Polipack prod (12:00)" at bounding box center [487, 33] width 66 height 13
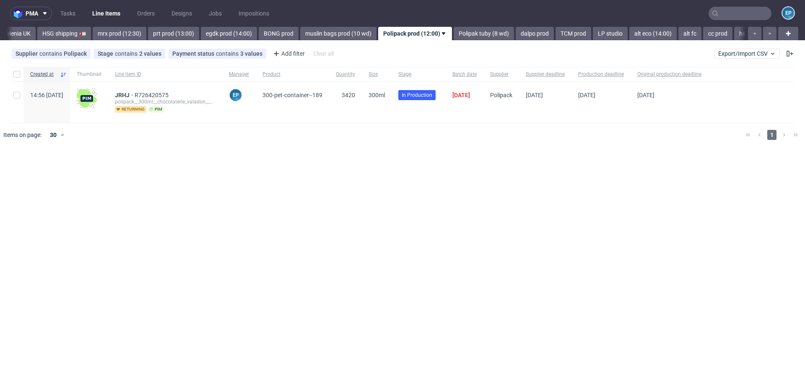
scroll to position [0, 1005]
click at [449, 34] on link "Polipak tuby (8 wd)" at bounding box center [479, 33] width 60 height 13
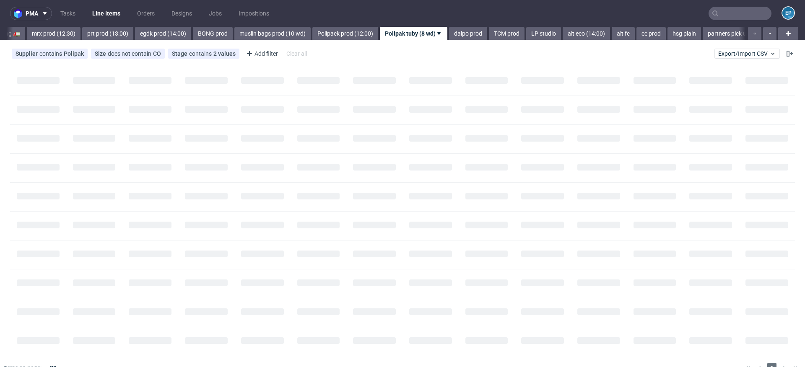
scroll to position [0, 1069]
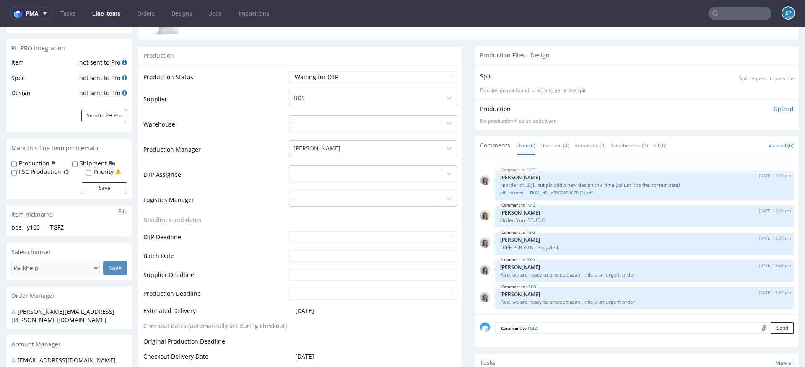
scroll to position [148, 0]
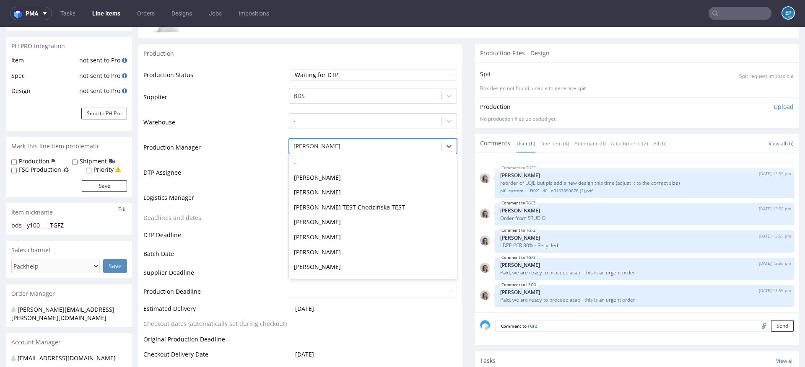
click at [347, 149] on div at bounding box center [364, 146] width 143 height 10
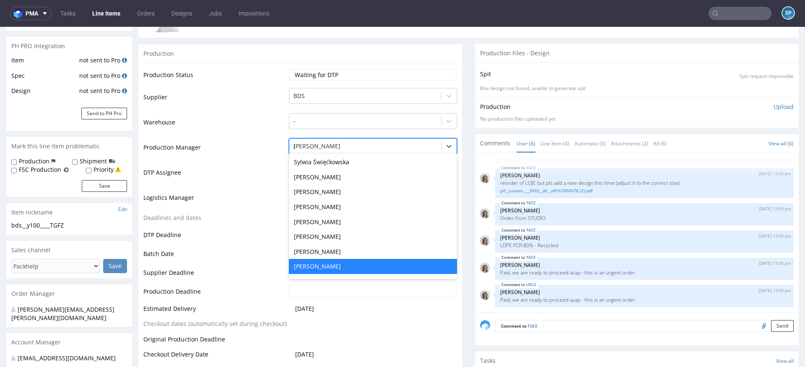
scroll to position [388, 0]
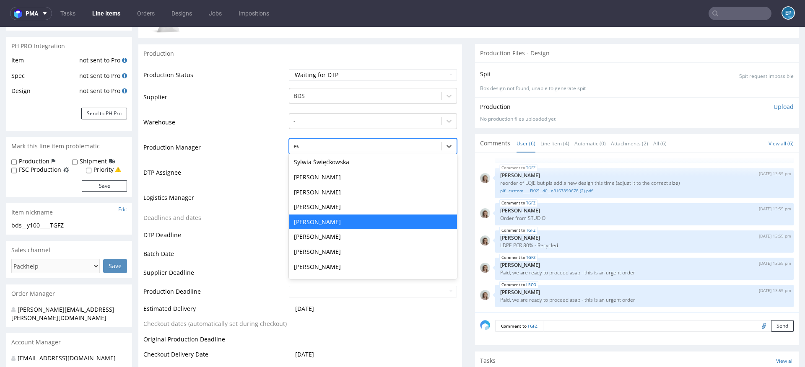
type input "ewa"
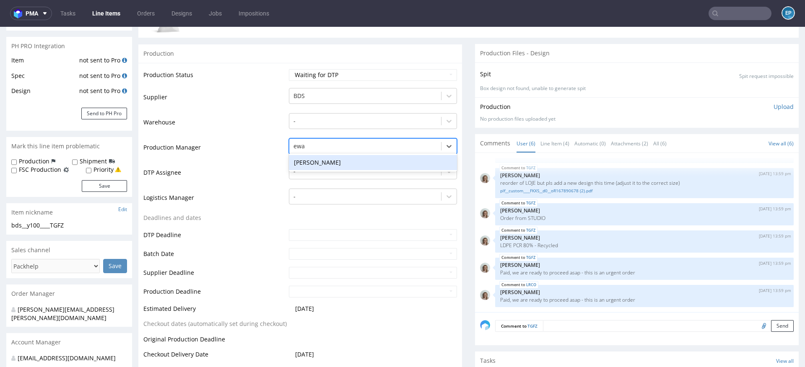
click at [338, 160] on div "[PERSON_NAME]" at bounding box center [373, 162] width 168 height 15
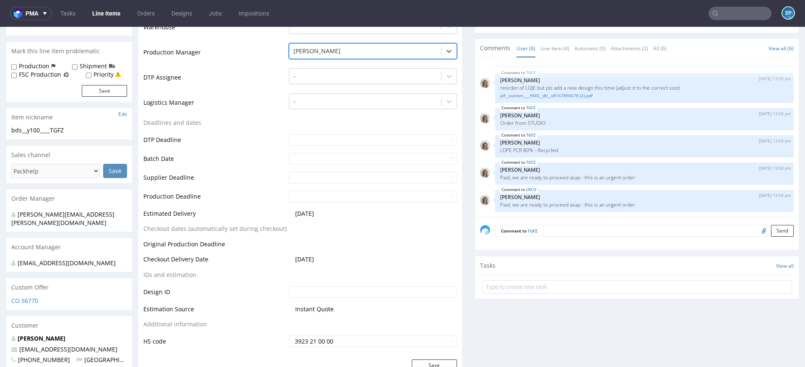
scroll to position [275, 0]
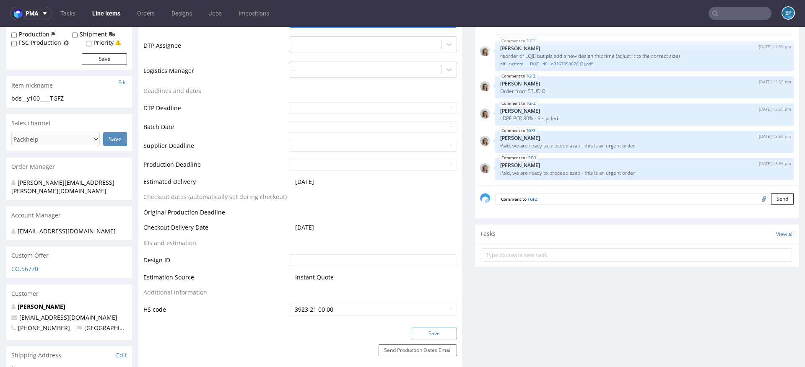
click at [424, 336] on button "Save" at bounding box center [433, 334] width 45 height 12
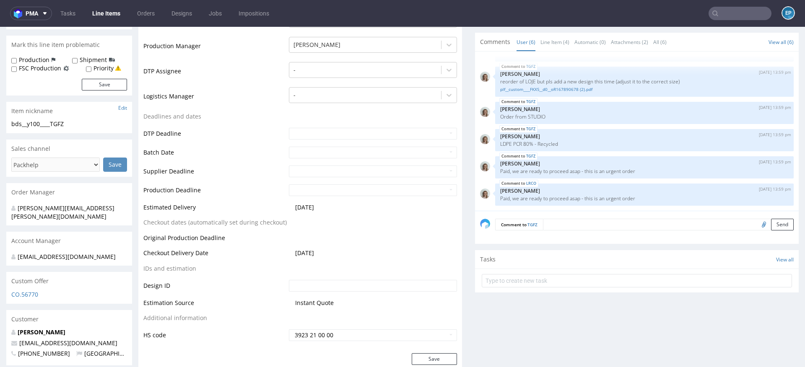
scroll to position [160, 0]
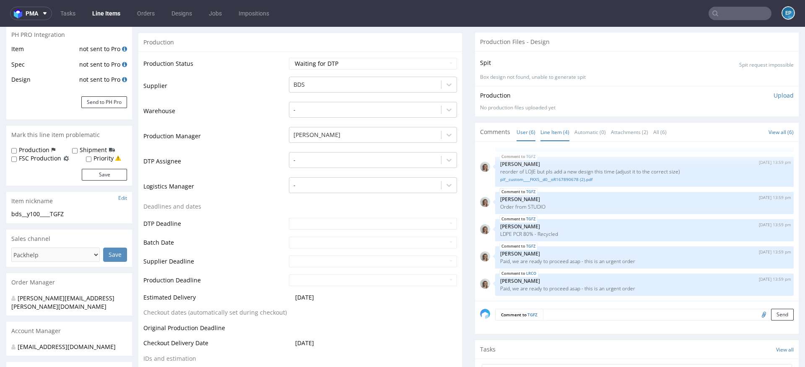
click at [547, 130] on link "Line Item (4)" at bounding box center [554, 132] width 29 height 18
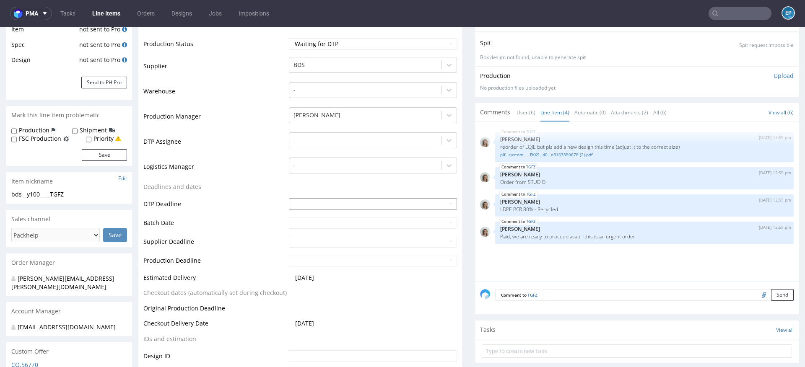
scroll to position [179, 0]
click at [306, 201] on input "text" at bounding box center [373, 205] width 168 height 12
click at [356, 140] on td "12" at bounding box center [358, 141] width 13 height 13
type input "2025-09-12"
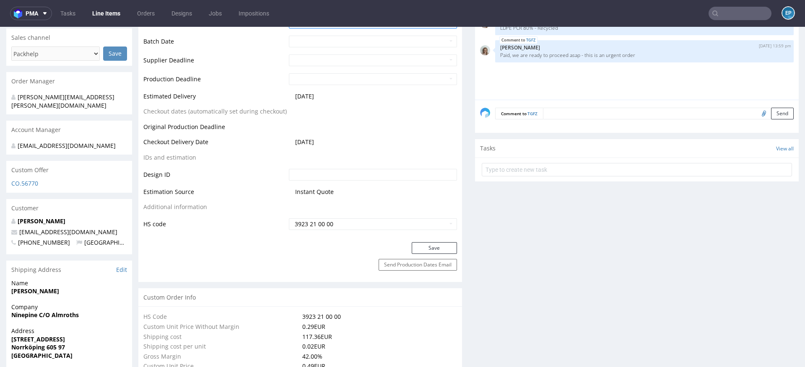
scroll to position [395, 0]
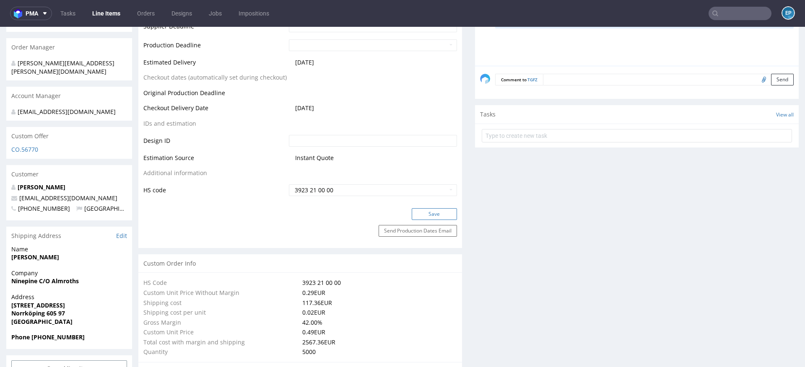
click at [426, 212] on button "Save" at bounding box center [433, 214] width 45 height 12
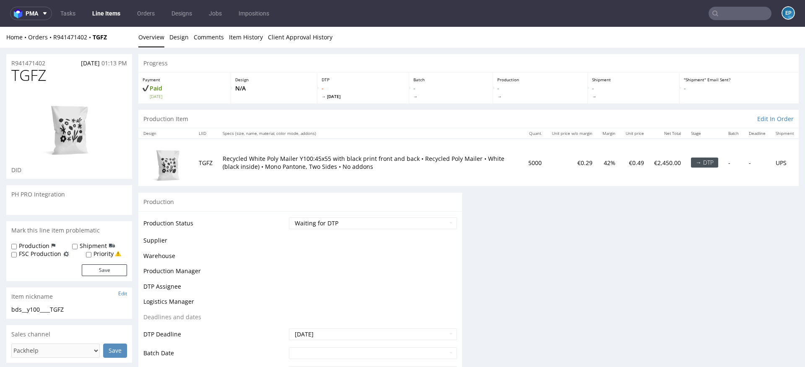
scroll to position [0, 0]
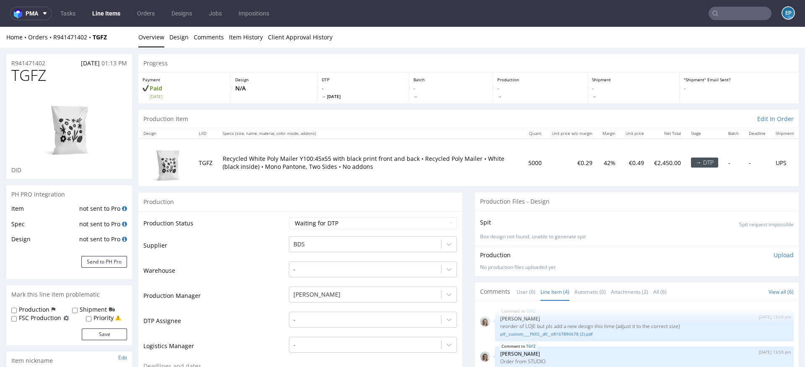
click at [717, 16] on input "text" at bounding box center [739, 13] width 63 height 13
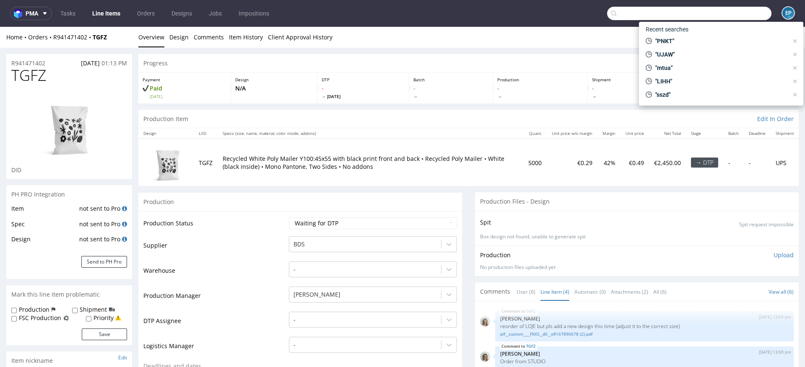
paste input "R290227908"
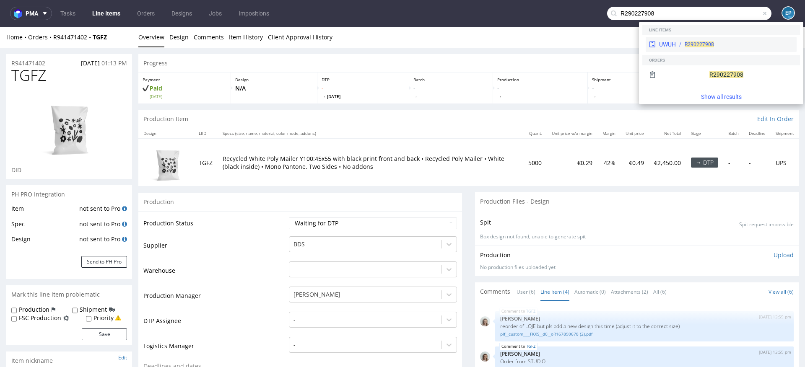
type input "R290227908"
click at [706, 41] on span "R290227908" at bounding box center [698, 44] width 29 height 6
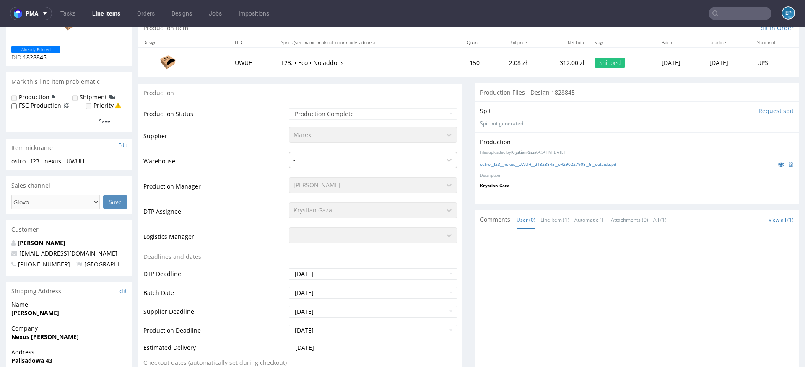
scroll to position [151, 0]
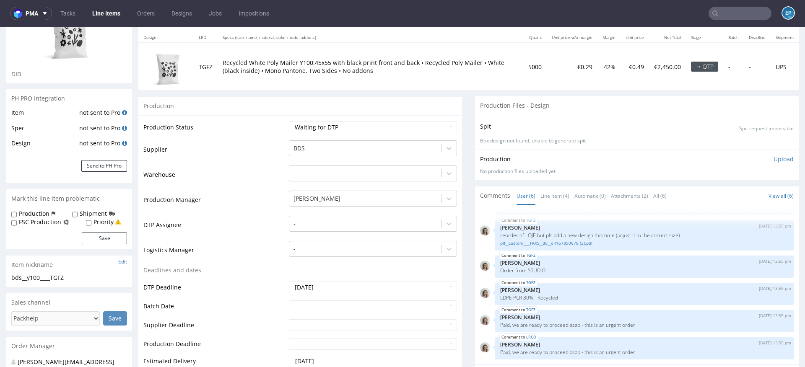
scroll to position [97, 0]
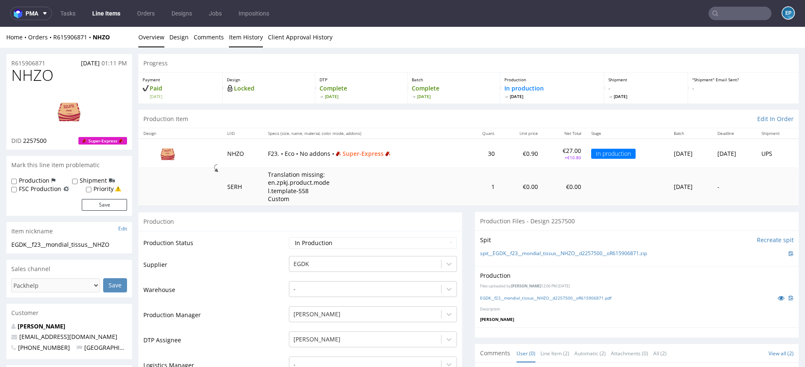
click at [236, 44] on link "Item History" at bounding box center [246, 37] width 34 height 21
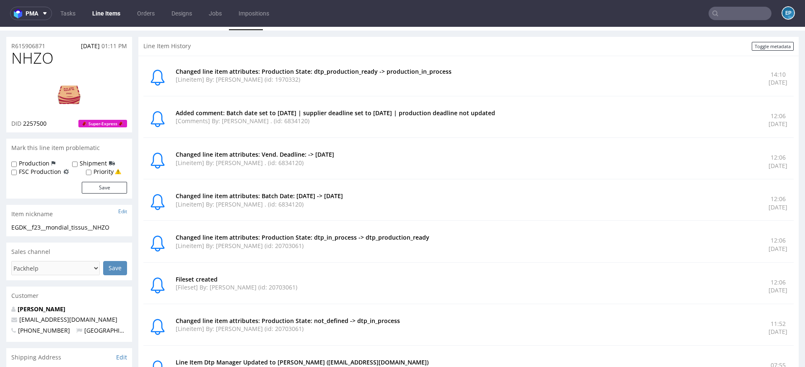
scroll to position [19, 0]
click at [44, 160] on label "Production" at bounding box center [34, 162] width 31 height 8
click at [17, 160] on input "Production" at bounding box center [13, 162] width 5 height 7
checkbox input "true"
click at [93, 183] on button "Save" at bounding box center [104, 186] width 45 height 12
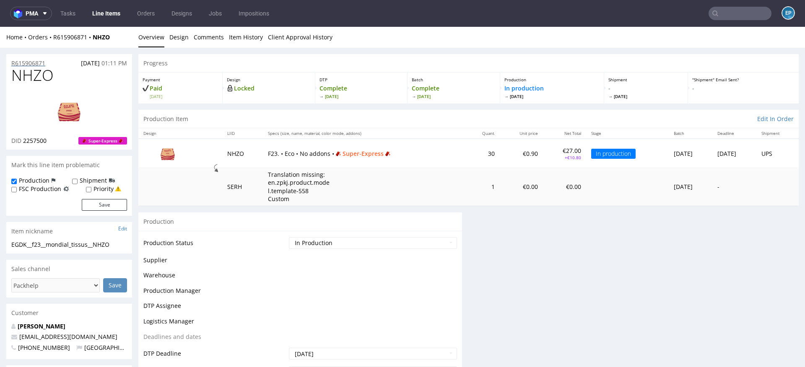
scroll to position [0, 0]
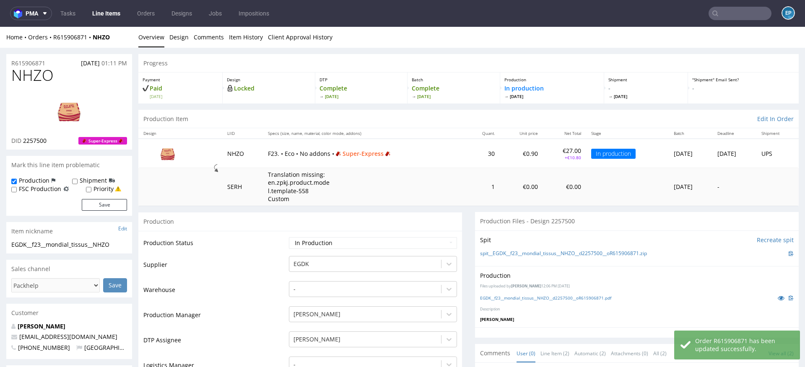
click at [33, 76] on span "NHZO" at bounding box center [32, 75] width 42 height 17
copy span "NHZO"
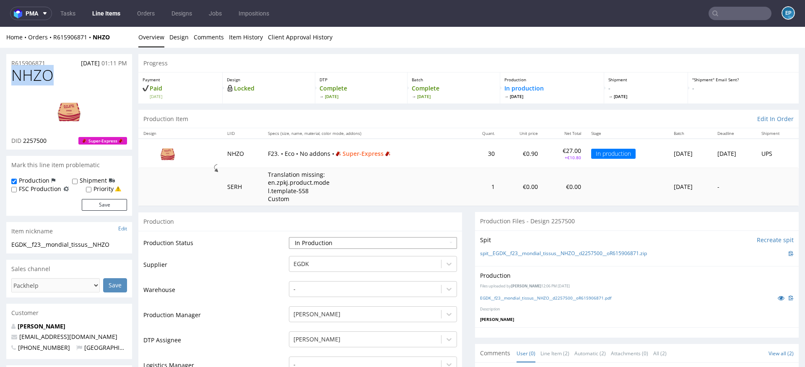
click at [365, 238] on select "Waiting for Artwork Waiting for Diecut Waiting for Mockup Waiting for DTP Waiti…" at bounding box center [373, 243] width 168 height 12
select select "back_for_dtp"
click at [289, 237] on select "Waiting for Artwork Waiting for Diecut Waiting for Mockup Waiting for DTP Waiti…" at bounding box center [373, 243] width 168 height 12
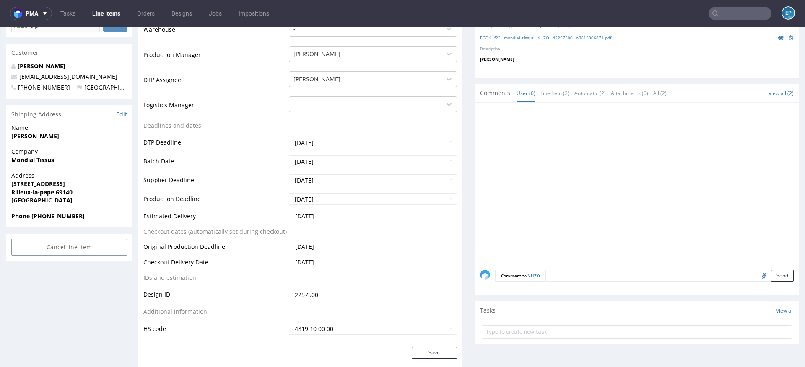
scroll to position [304, 0]
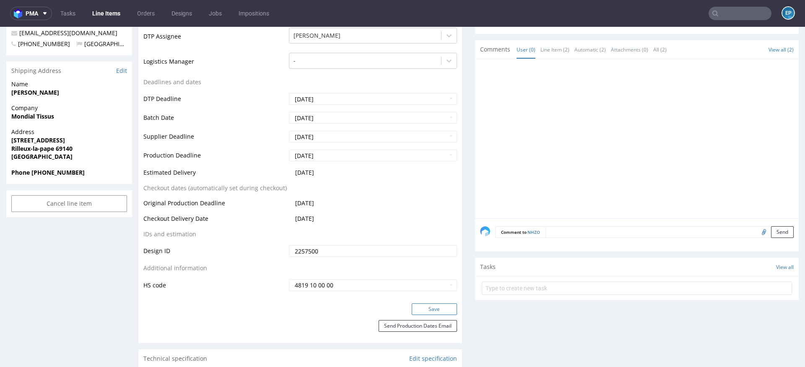
click at [425, 311] on button "Save" at bounding box center [433, 309] width 45 height 12
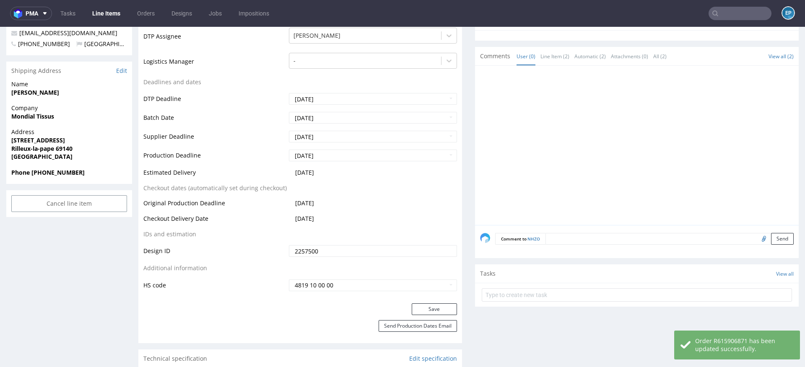
click at [564, 233] on textarea at bounding box center [669, 239] width 248 height 12
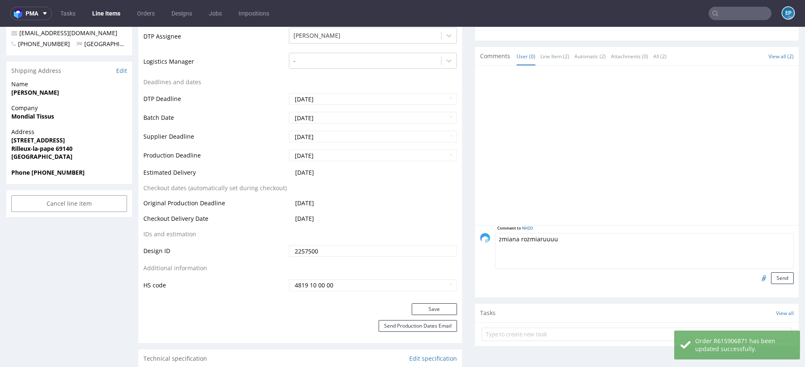
type textarea "zmiana rozmiaruuuu"
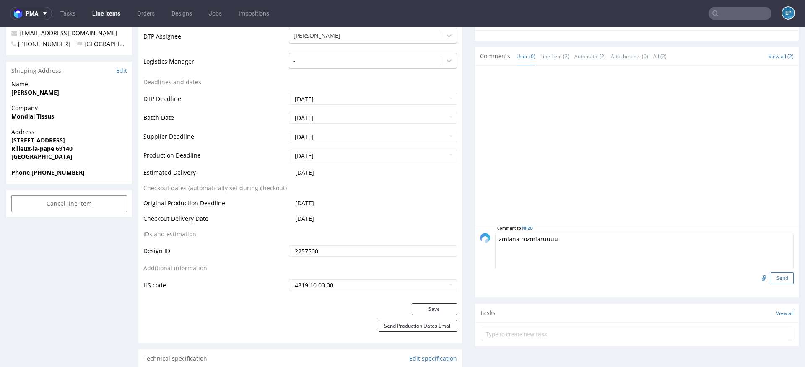
click at [774, 277] on button "Send" at bounding box center [782, 278] width 23 height 12
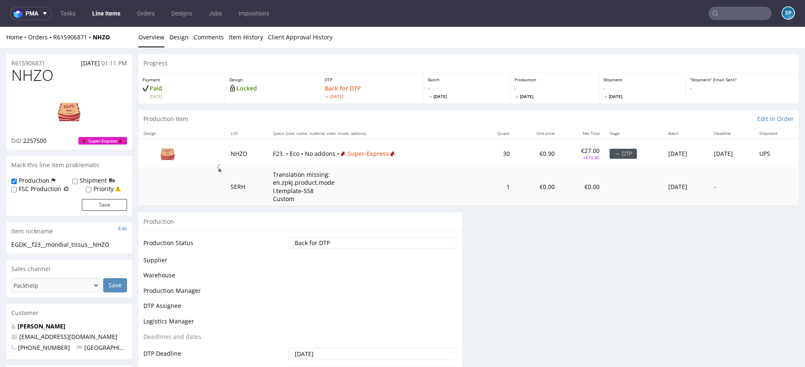
scroll to position [0, 0]
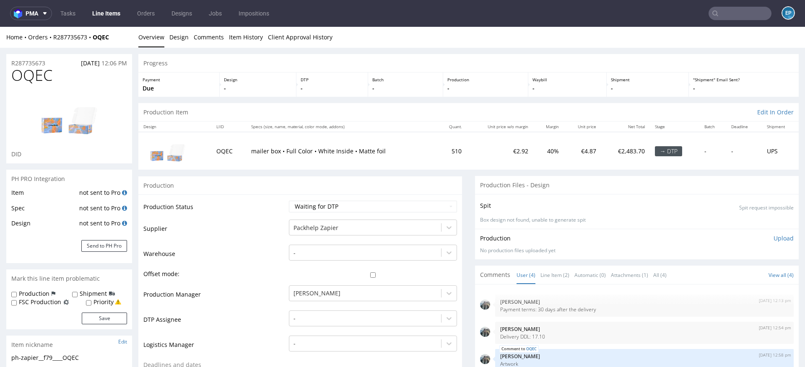
scroll to position [8, 0]
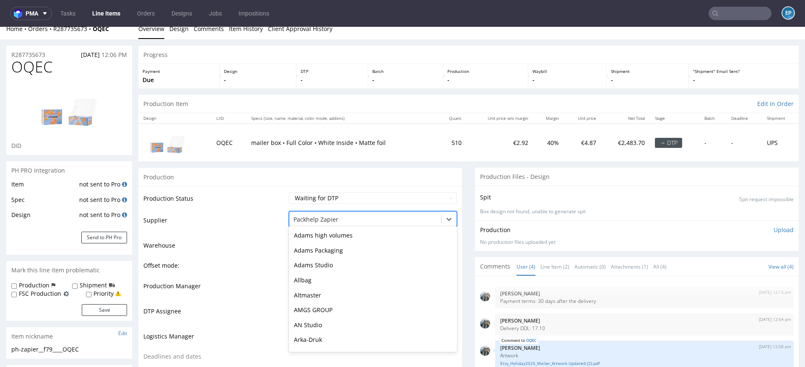
click at [319, 220] on div at bounding box center [364, 220] width 143 height 10
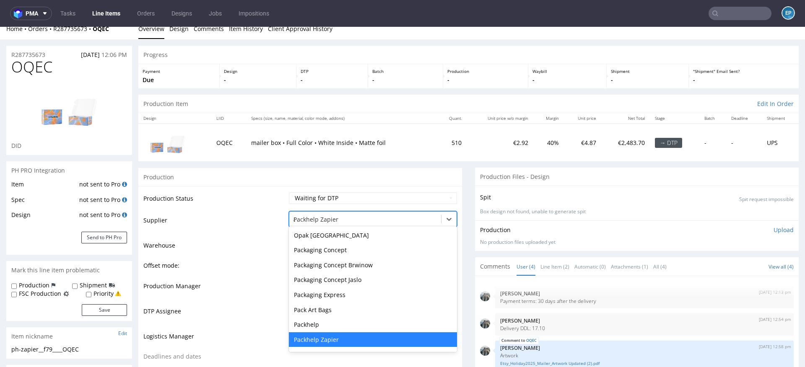
type input "al"
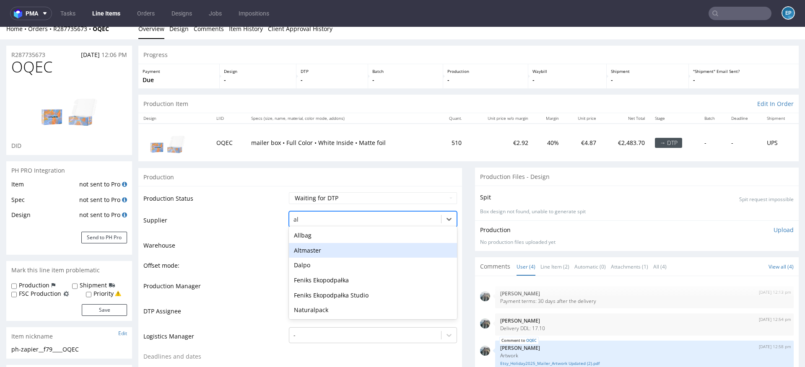
click at [314, 248] on div "Altmaster" at bounding box center [373, 250] width 168 height 15
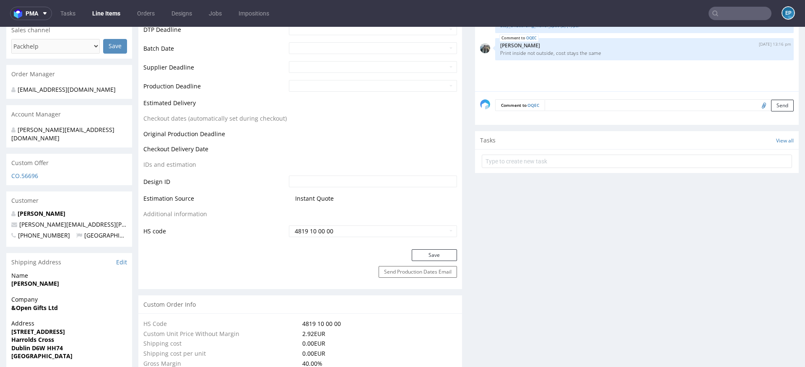
scroll to position [129, 0]
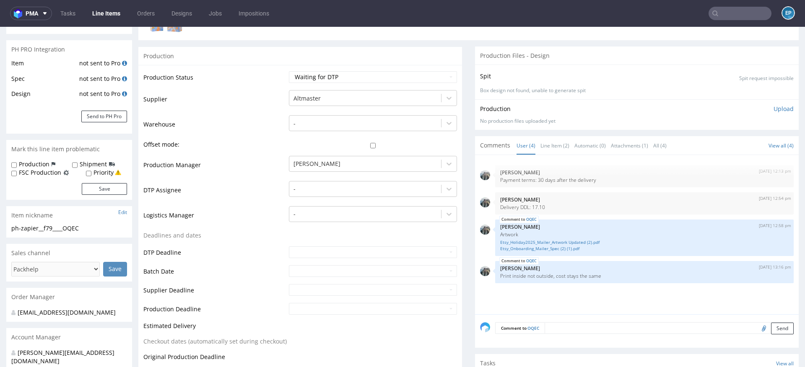
click at [365, 147] on input "checkbox" at bounding box center [373, 145] width 168 height 5
checkbox input "true"
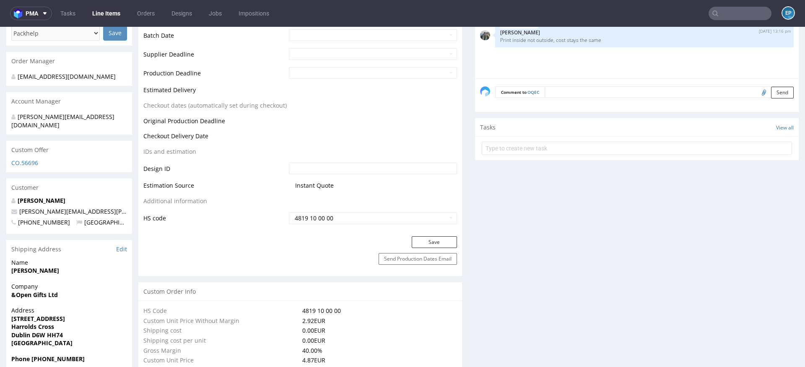
scroll to position [445, 0]
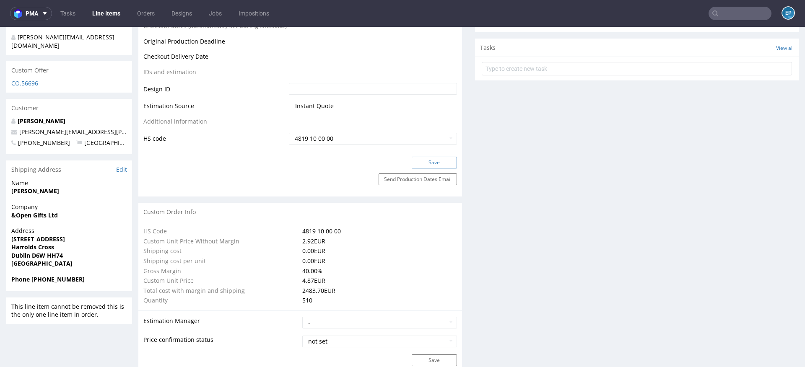
click at [422, 160] on button "Save" at bounding box center [433, 163] width 45 height 12
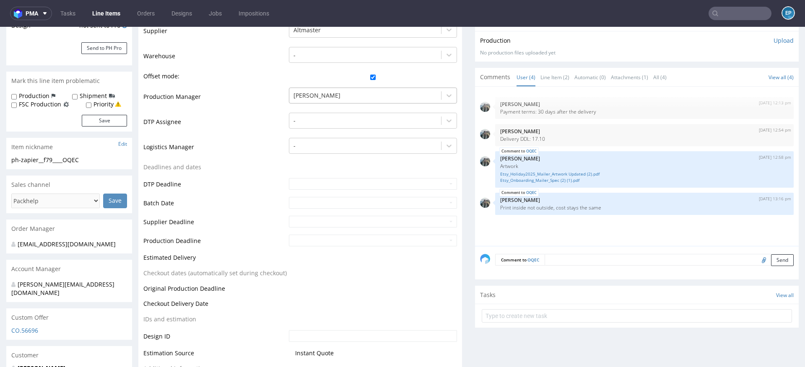
scroll to position [74, 0]
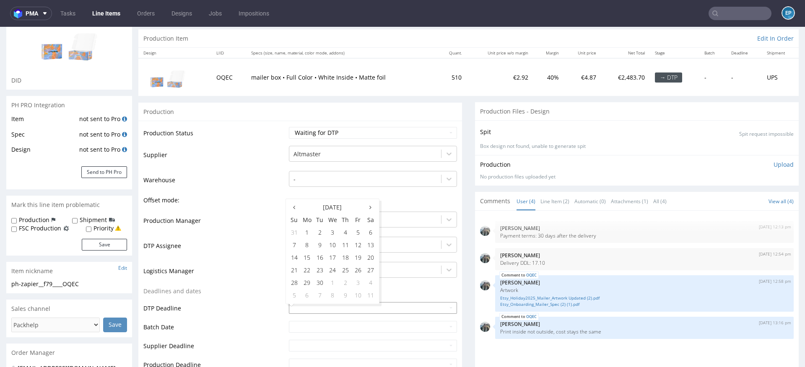
click at [333, 306] on input "text" at bounding box center [373, 308] width 168 height 12
click at [349, 245] on td "11" at bounding box center [345, 245] width 13 height 13
type input "[DATE]"
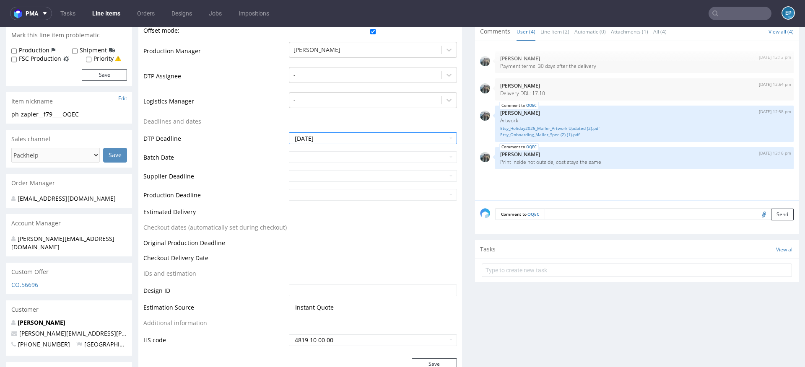
scroll to position [253, 0]
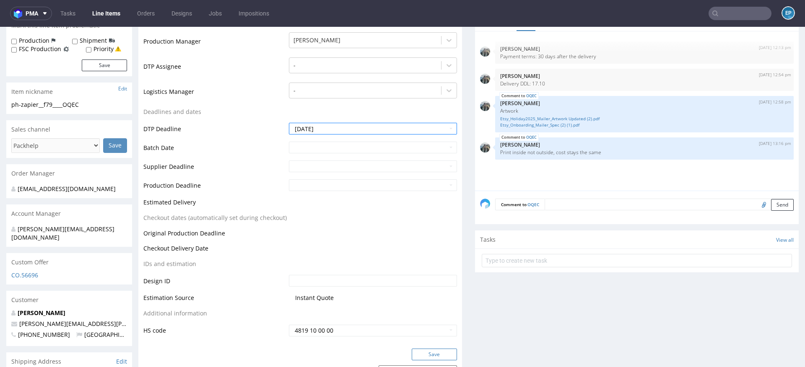
click at [414, 357] on button "Save" at bounding box center [433, 355] width 45 height 12
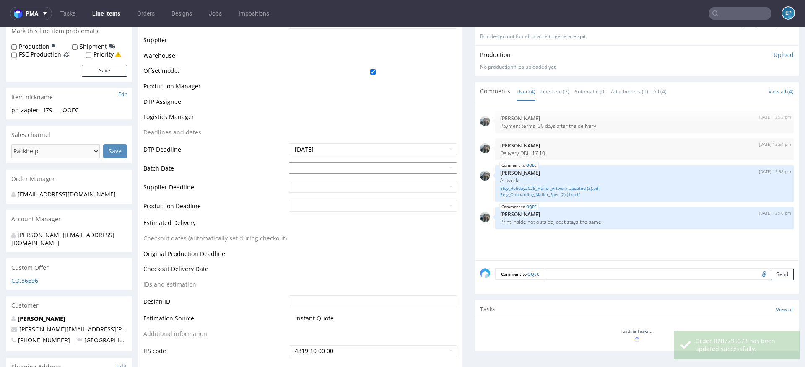
scroll to position [247, 0]
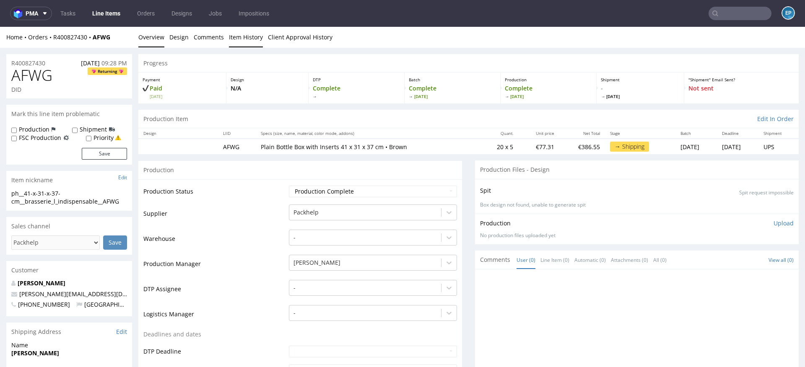
click at [251, 44] on link "Item History" at bounding box center [246, 37] width 34 height 21
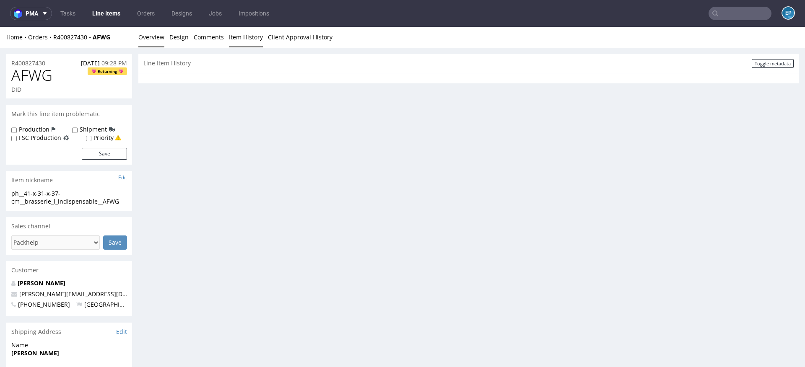
click at [150, 41] on link "Overview" at bounding box center [151, 37] width 26 height 21
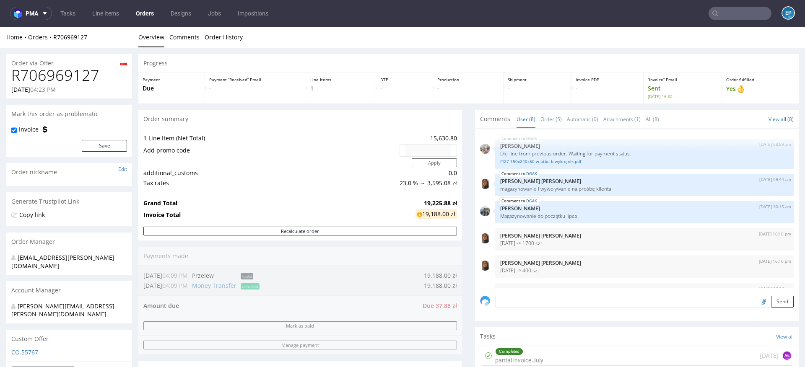
scroll to position [77, 0]
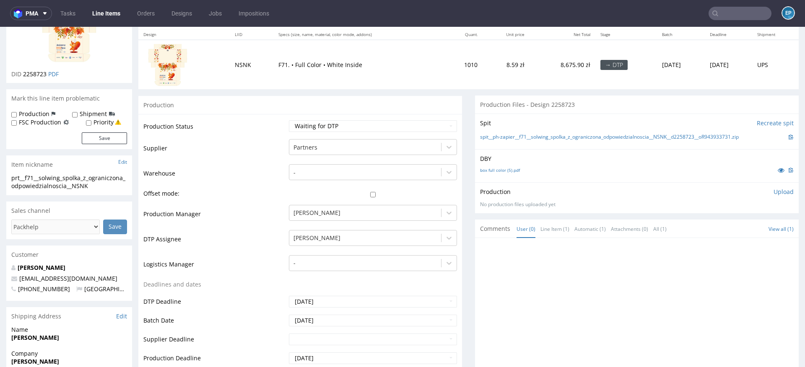
scroll to position [102, 0]
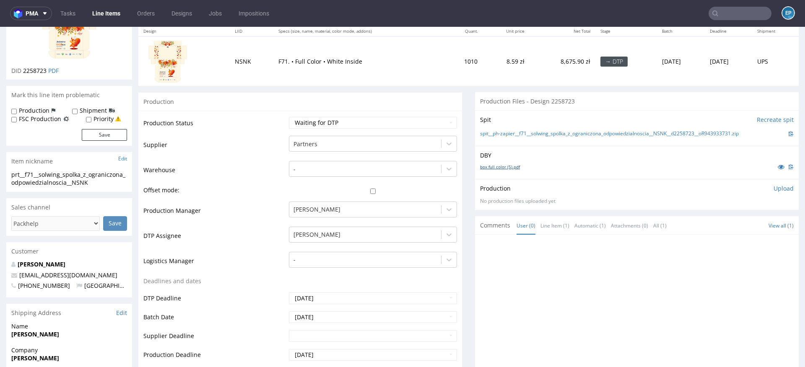
click at [487, 165] on link "box full color (5).pdf" at bounding box center [500, 167] width 40 height 6
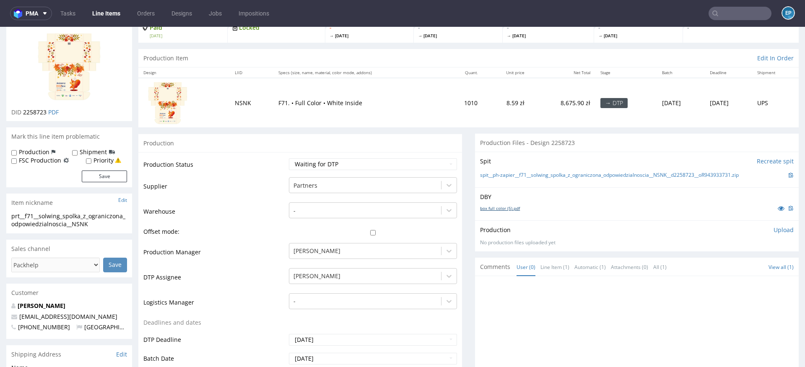
scroll to position [35, 0]
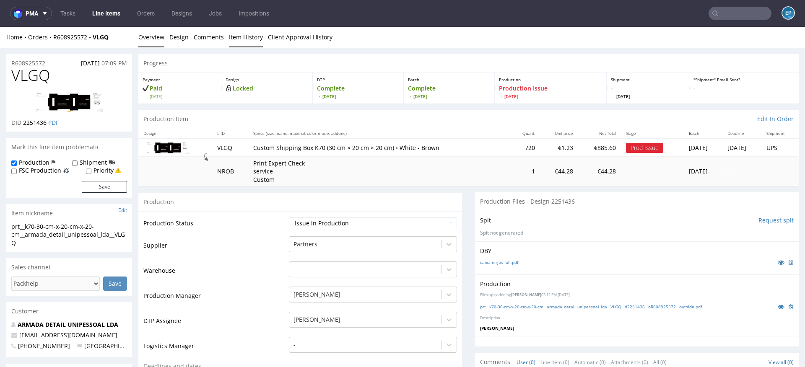
click at [246, 34] on link "Item History" at bounding box center [246, 37] width 34 height 21
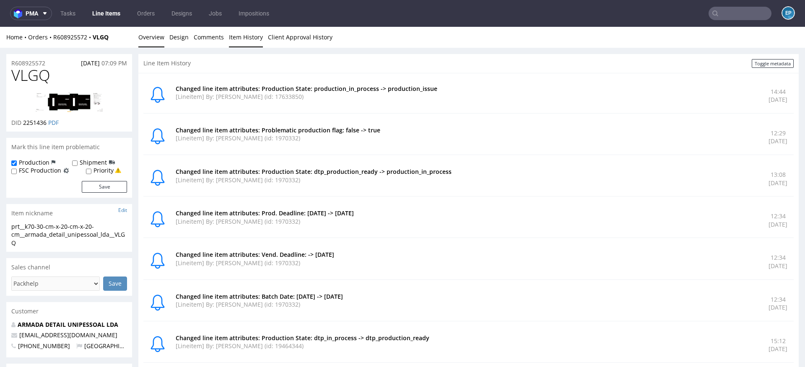
click at [145, 42] on link "Overview" at bounding box center [151, 37] width 26 height 21
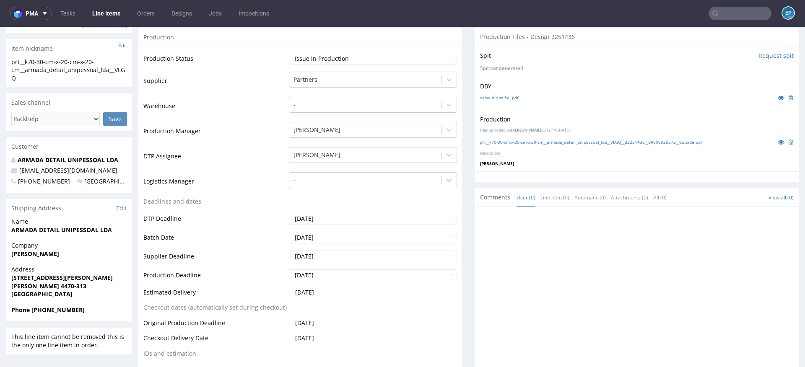
scroll to position [165, 0]
click at [368, 55] on select "Waiting for Artwork Waiting for Diecut Waiting for Mockup Waiting for DTP Waiti…" at bounding box center [373, 58] width 168 height 12
select select "back_for_dtp"
click at [289, 52] on select "Waiting for Artwork Waiting for Diecut Waiting for Mockup Waiting for DTP Waiti…" at bounding box center [373, 58] width 168 height 12
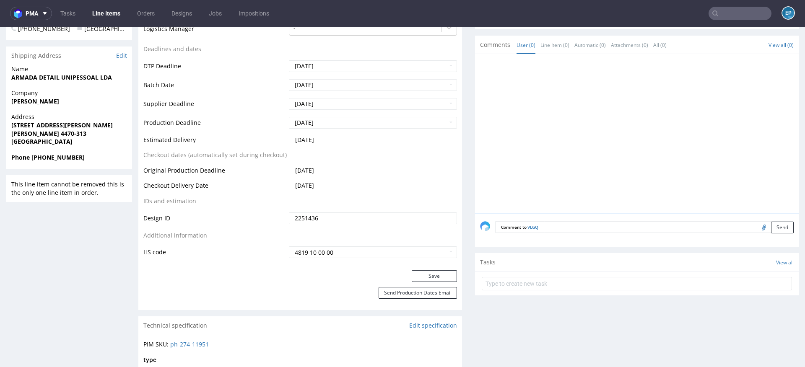
scroll to position [349, 0]
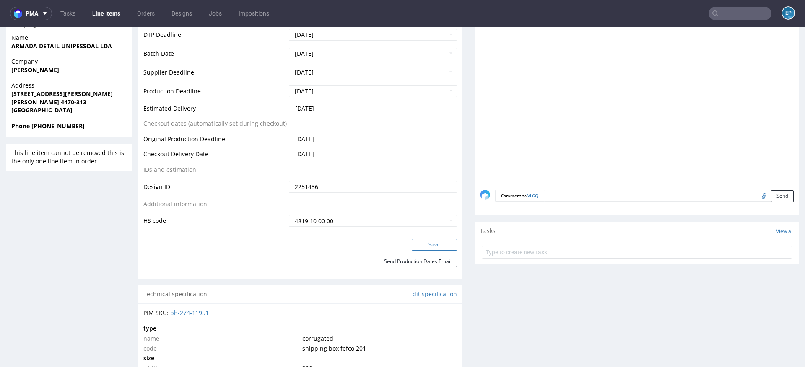
click at [419, 243] on button "Save" at bounding box center [433, 245] width 45 height 12
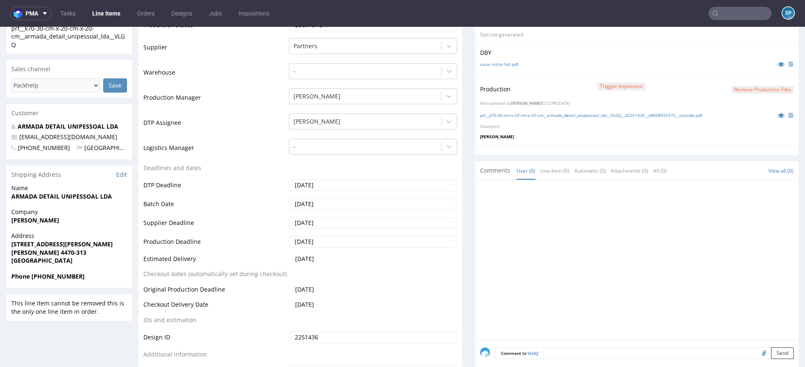
scroll to position [0, 0]
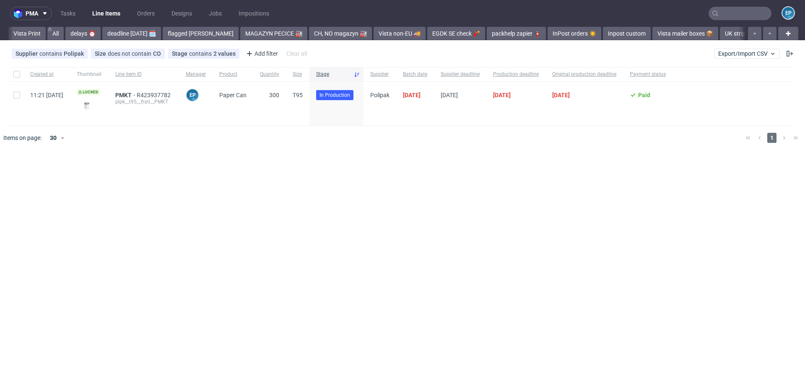
scroll to position [0, 1069]
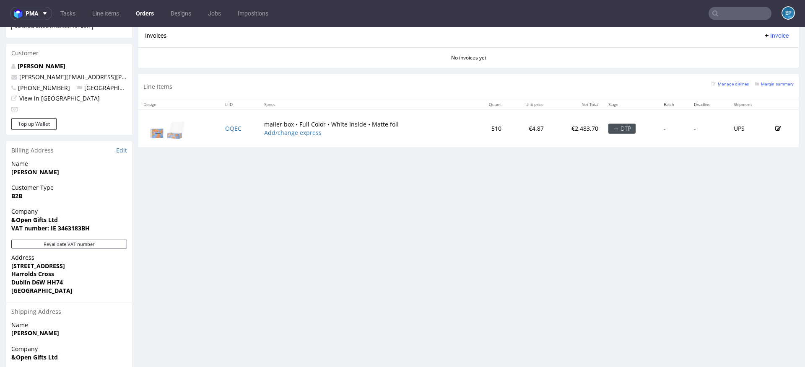
scroll to position [470, 0]
